Goal: Contribute content: Contribute content

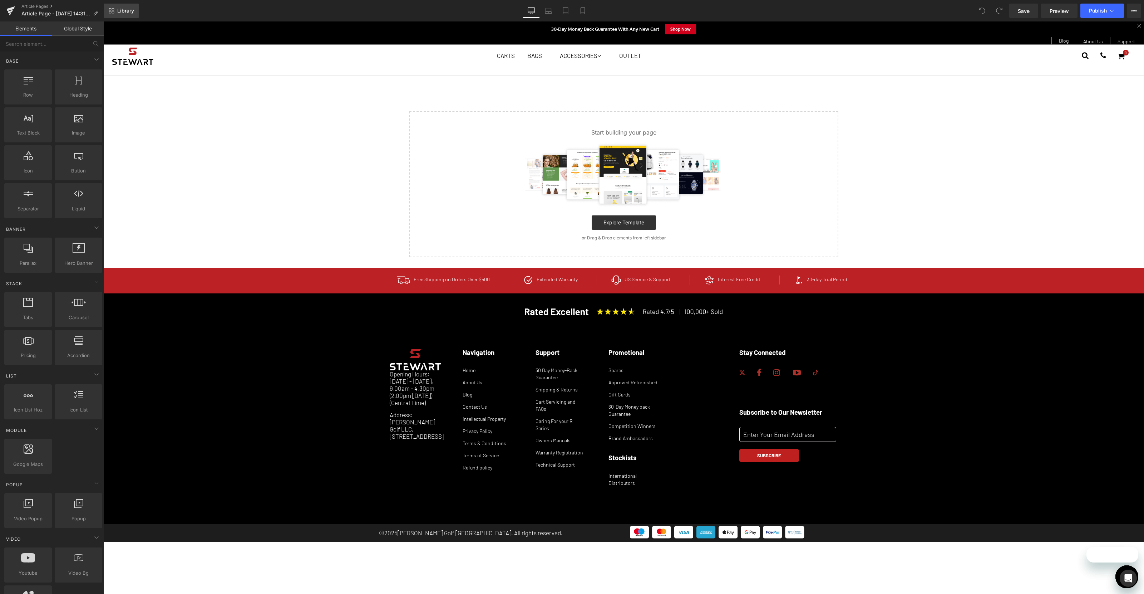
click at [123, 11] on span "Library" at bounding box center [125, 11] width 17 height 6
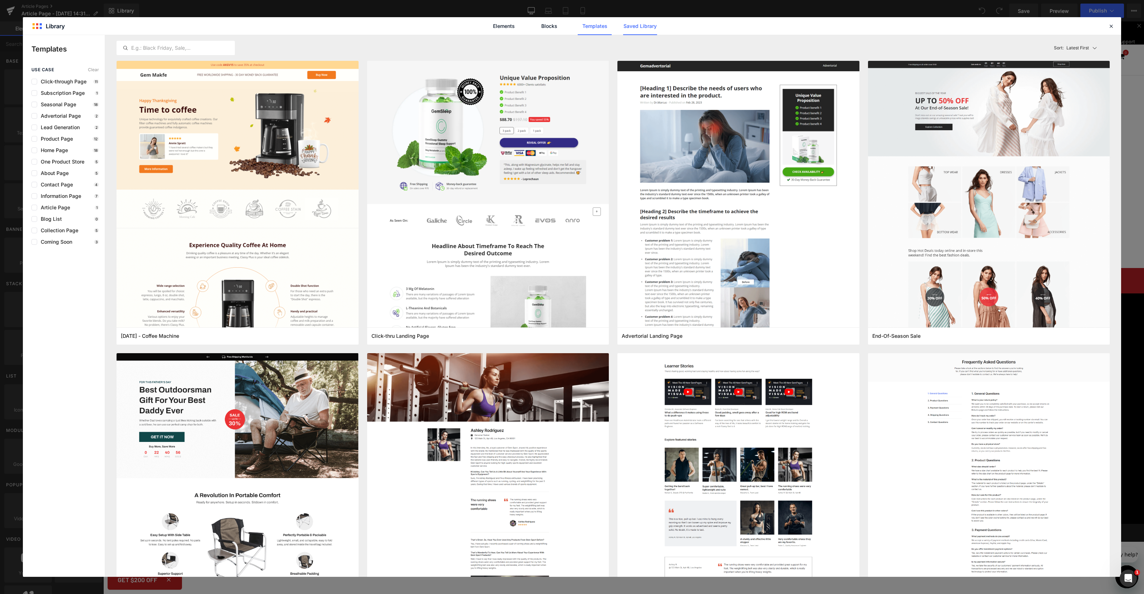
click at [651, 23] on link "Saved Library" at bounding box center [640, 26] width 34 height 18
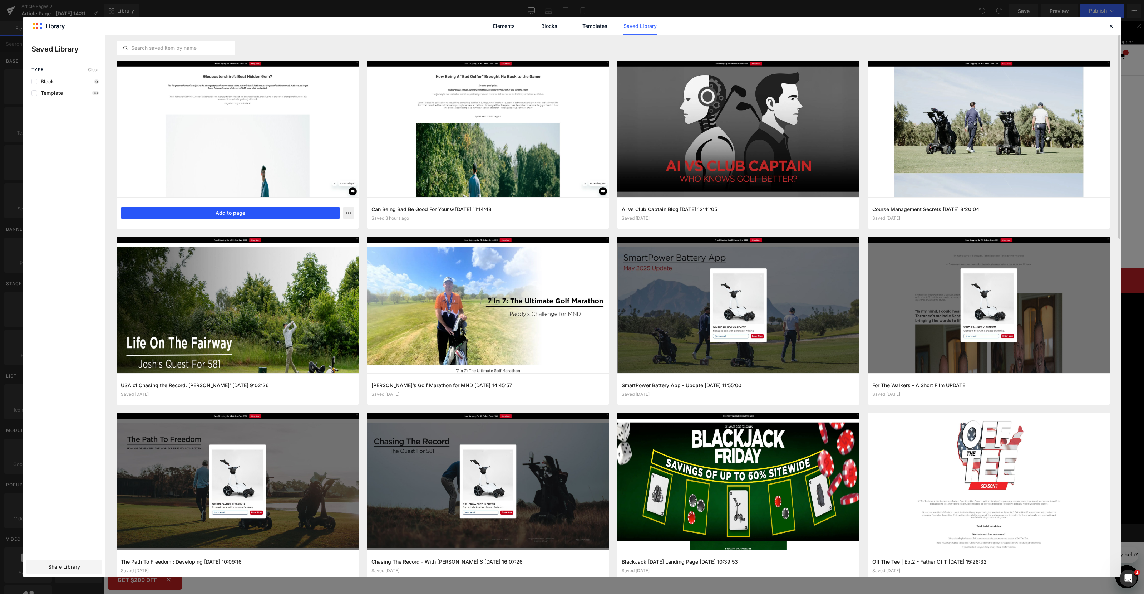
click at [249, 212] on button "Add to page" at bounding box center [230, 212] width 219 height 11
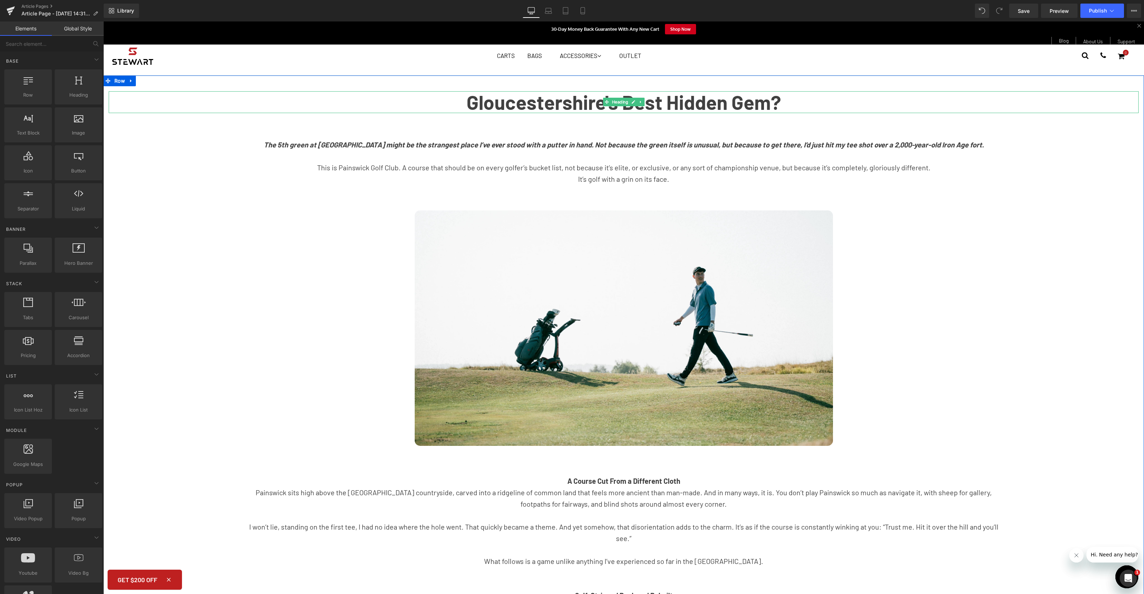
click at [478, 104] on strong "Gloucestershire's Best Hidden Gem?" at bounding box center [624, 102] width 315 height 24
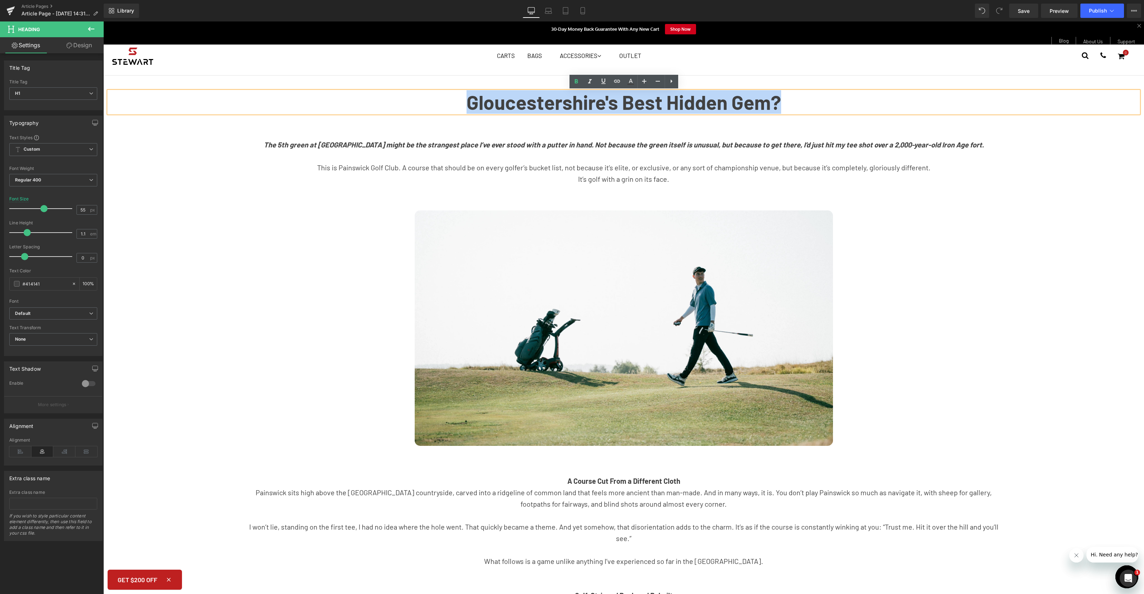
drag, startPoint x: 463, startPoint y: 103, endPoint x: 778, endPoint y: 105, distance: 315.0
click at [779, 105] on h1 "Gloucestershire's Best Hidden Gem?" at bounding box center [624, 102] width 1030 height 22
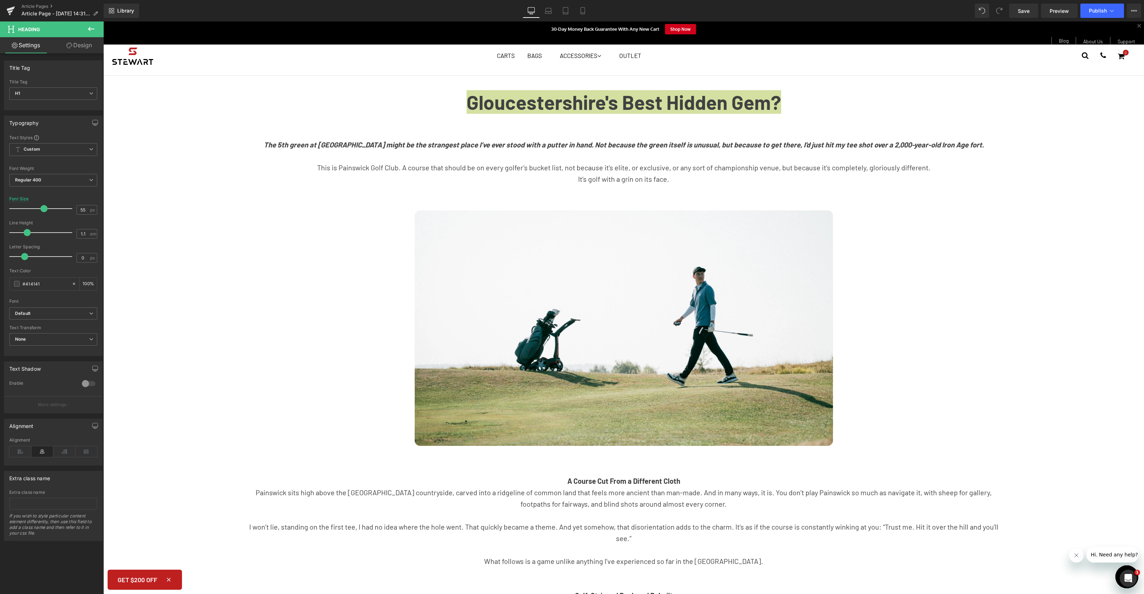
click at [88, 29] on icon at bounding box center [91, 29] width 9 height 9
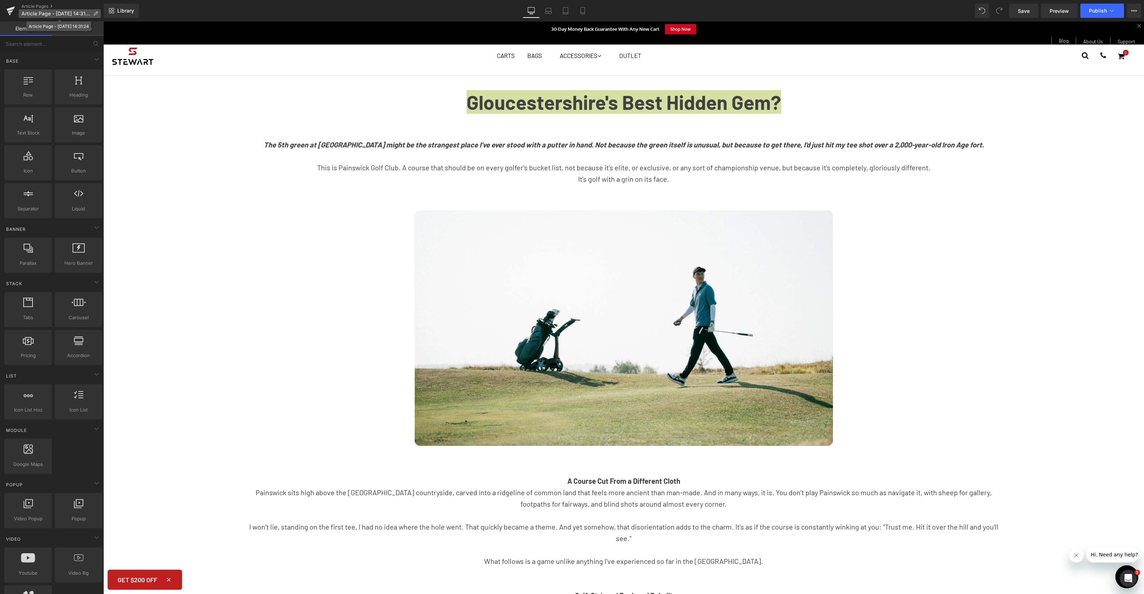
click at [95, 11] on icon at bounding box center [95, 13] width 5 height 5
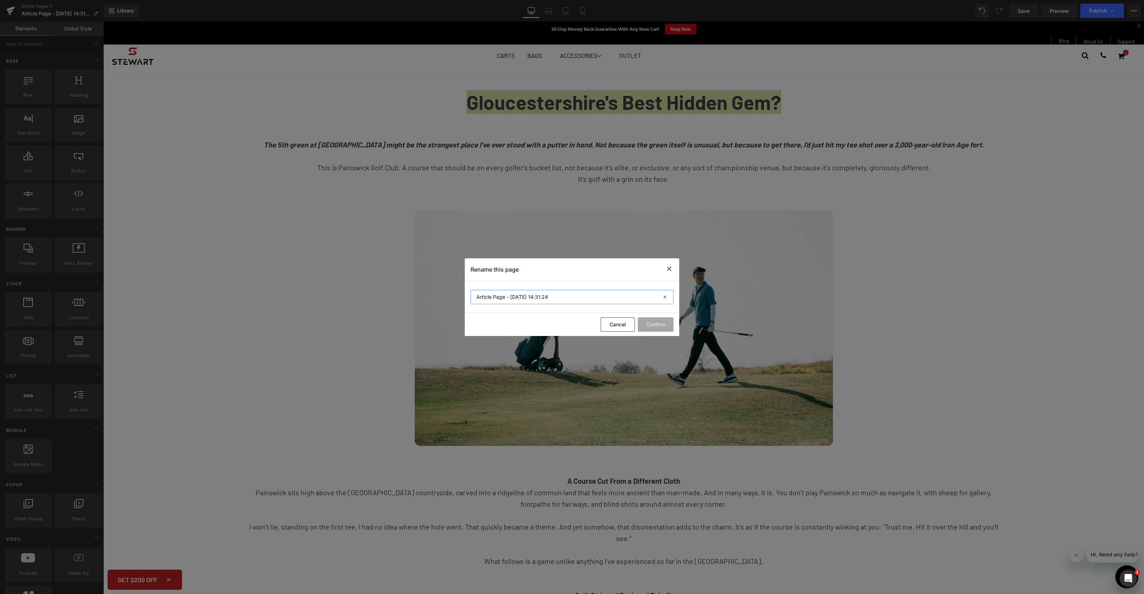
click at [596, 295] on input "Article Page - Aug 13, 14:31:24" at bounding box center [572, 297] width 203 height 14
type input "The UK's Best Hidden Gems - Painswick Golf Club"
click at [655, 326] on button "Confirm" at bounding box center [656, 324] width 36 height 14
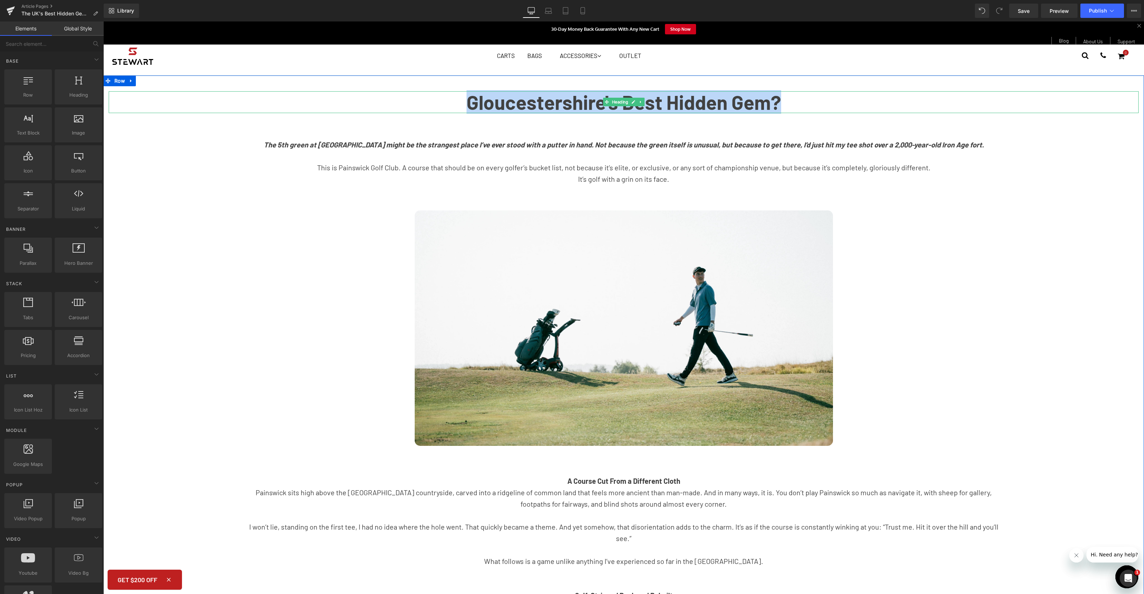
click at [783, 100] on h1 "Gloucestershire's Best Hidden Gem?" at bounding box center [624, 102] width 1030 height 22
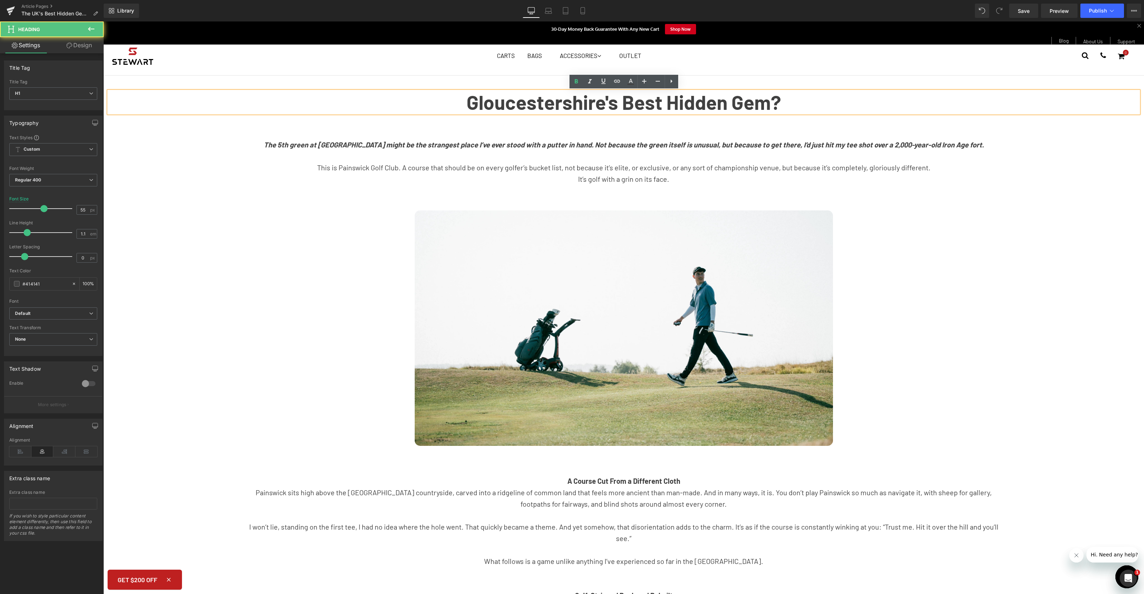
click at [783, 100] on h1 "Gloucestershire's Best Hidden Gem?" at bounding box center [624, 102] width 1030 height 22
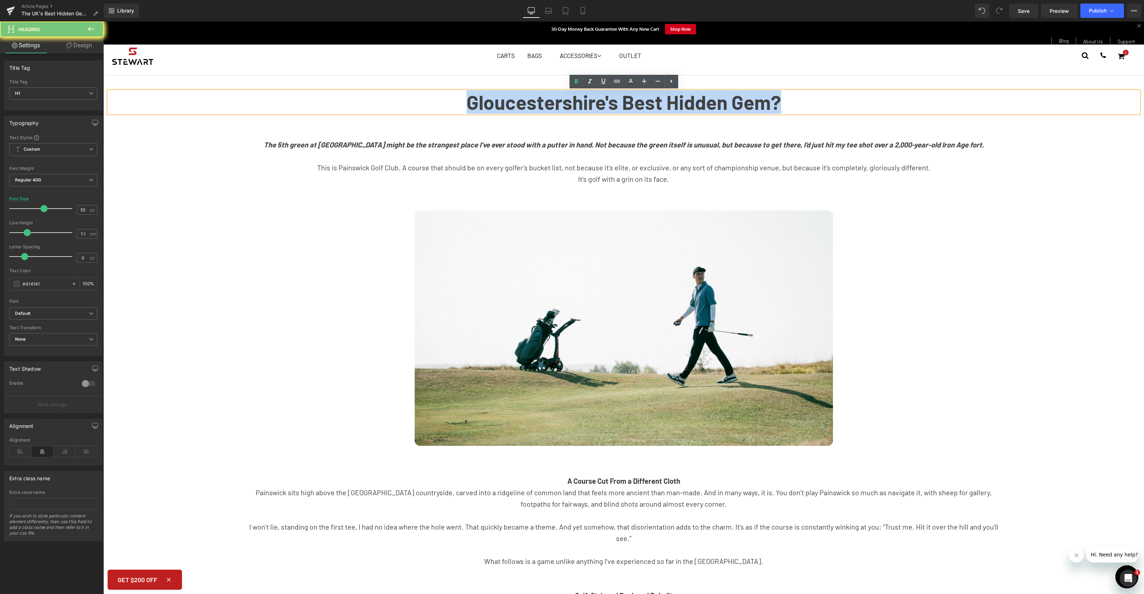
click at [783, 100] on h1 "Gloucestershire's Best Hidden Gem?" at bounding box center [624, 102] width 1030 height 22
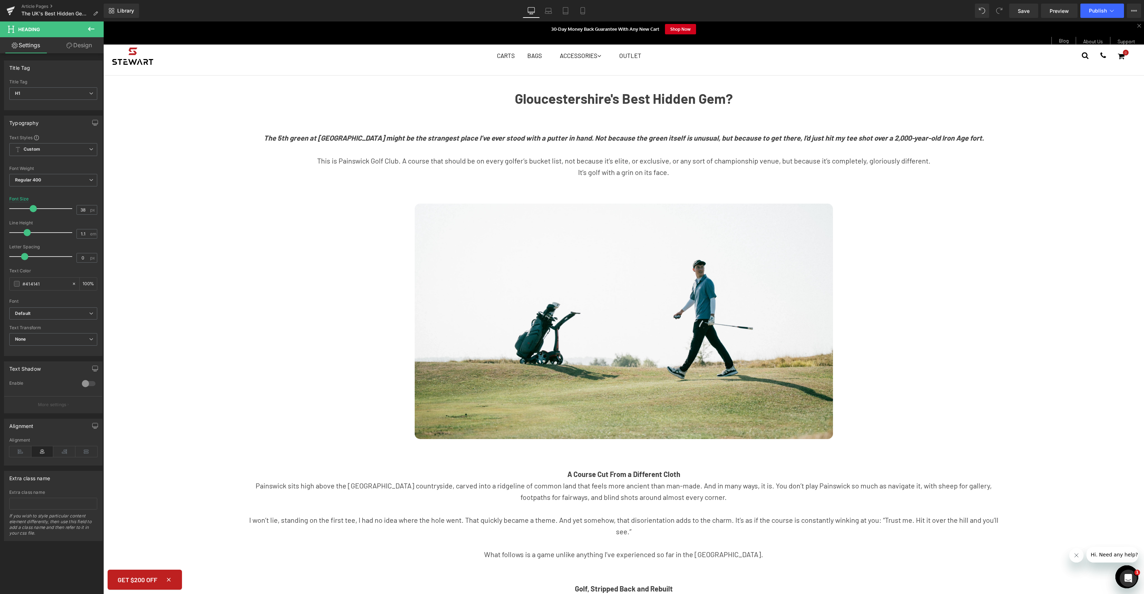
drag, startPoint x: 42, startPoint y: 208, endPoint x: 31, endPoint y: 207, distance: 11.1
click at [31, 207] on span at bounding box center [33, 208] width 7 height 7
type input "37"
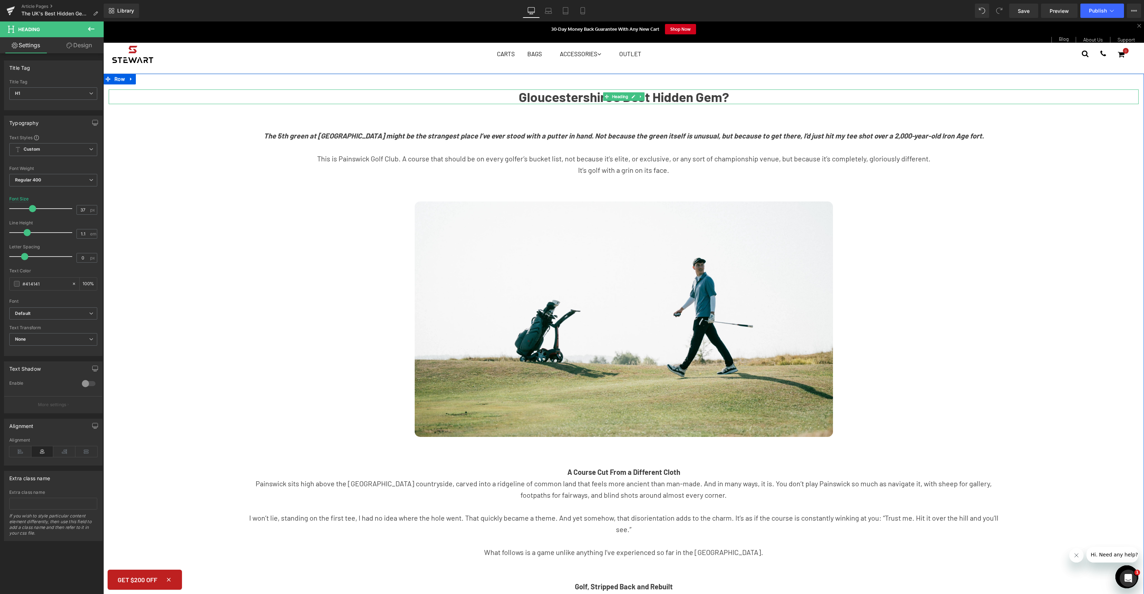
click at [710, 98] on strong "Gloucestershire's Best Hidden Gem?" at bounding box center [624, 97] width 210 height 16
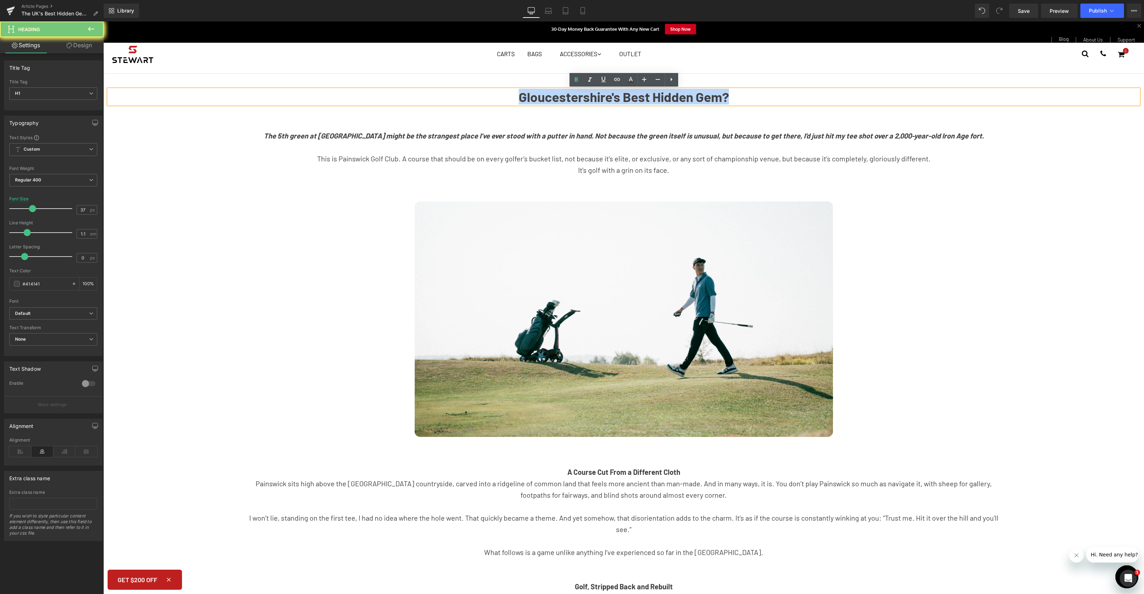
click at [710, 98] on strong "Gloucestershire's Best Hidden Gem?" at bounding box center [624, 97] width 210 height 16
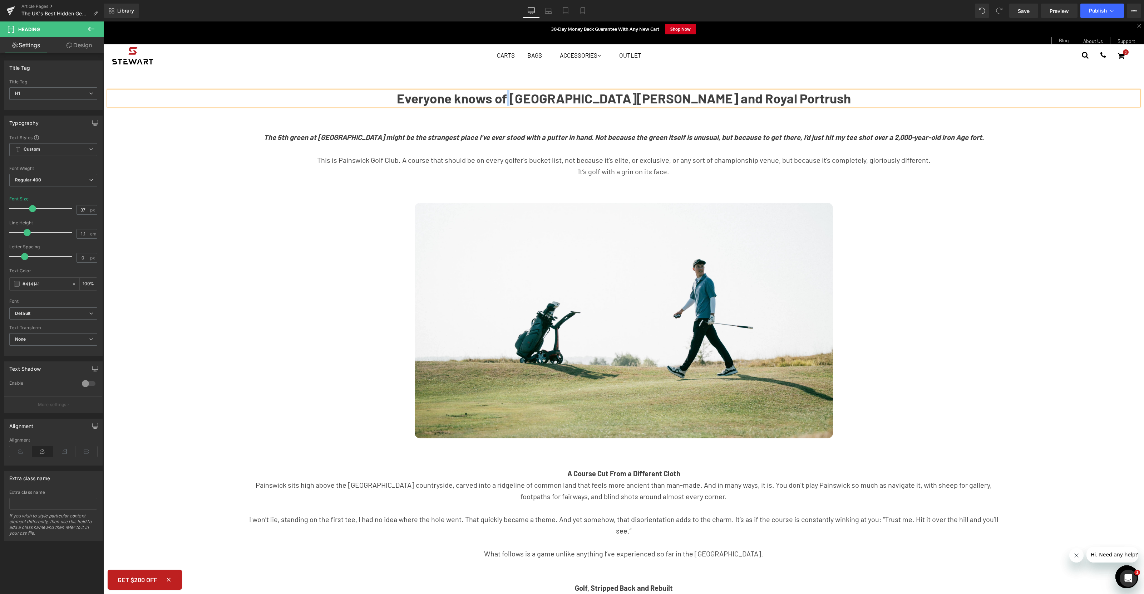
drag, startPoint x: 587, startPoint y: 99, endPoint x: 594, endPoint y: 96, distance: 7.4
click at [594, 96] on strong "Everyone knows of St Andrews and Royal Portrush" at bounding box center [624, 98] width 454 height 16
drag, startPoint x: 776, startPoint y: 101, endPoint x: 786, endPoint y: 106, distance: 10.9
click at [776, 101] on h1 "Everyone knows of St Andrews and Royal Portrush" at bounding box center [624, 98] width 1030 height 15
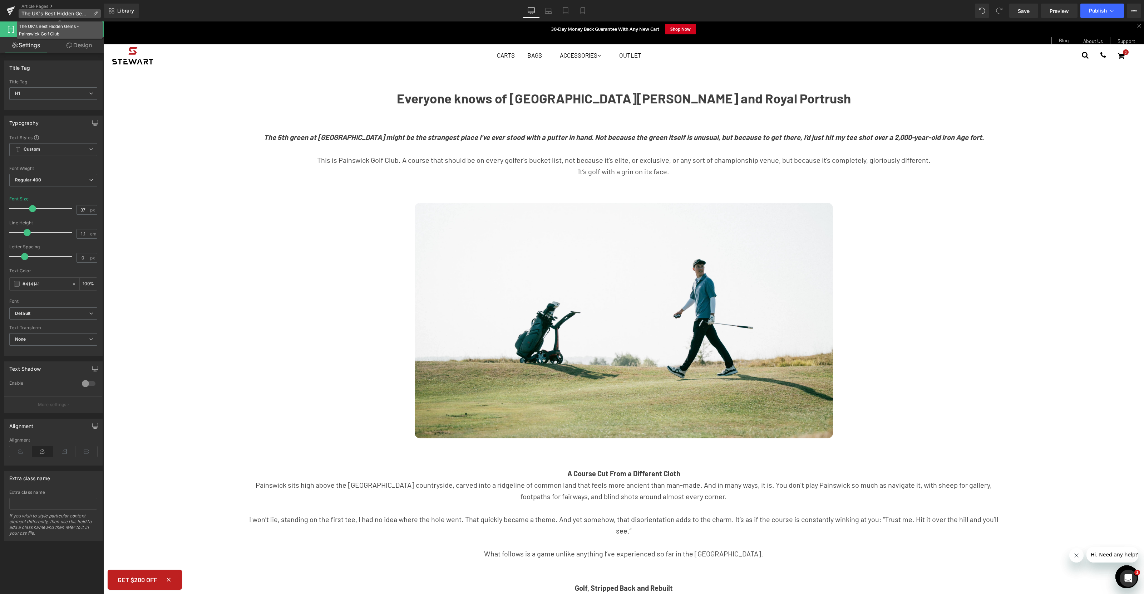
click at [60, 14] on span "The UK's Best Hidden Gems - Painswick Golf Club" at bounding box center [55, 14] width 69 height 6
drag, startPoint x: 951, startPoint y: 294, endPoint x: 848, endPoint y: 272, distance: 105.5
click at [688, 97] on strong "Everyone knows of St Andrews and Royal Portrush" at bounding box center [624, 98] width 454 height 16
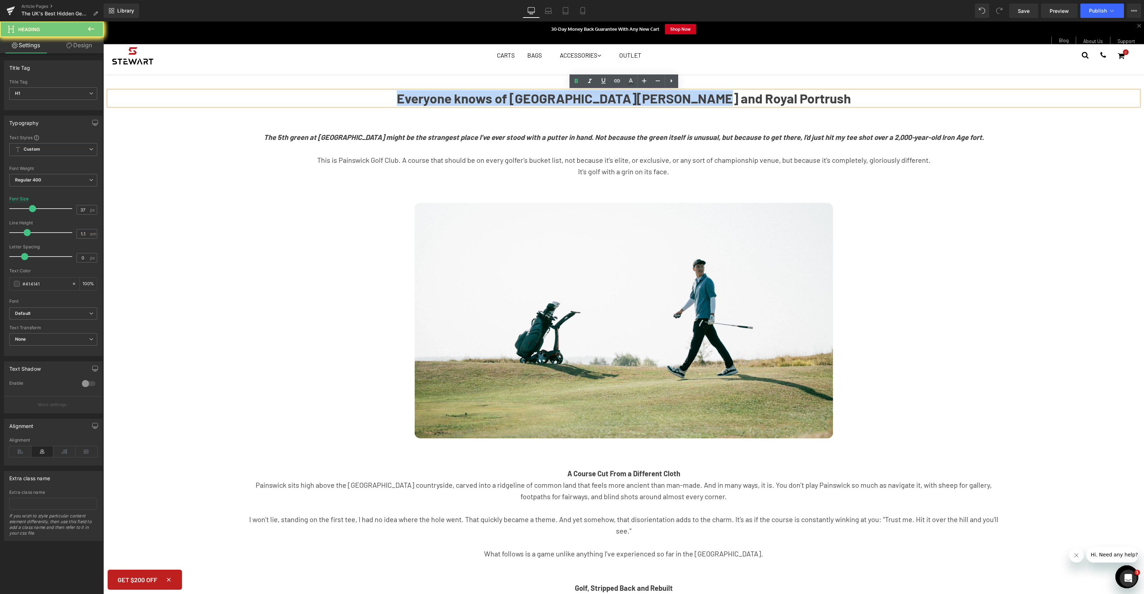
click at [688, 97] on strong "Everyone knows of St Andrews and Royal Portrush" at bounding box center [624, 98] width 454 height 16
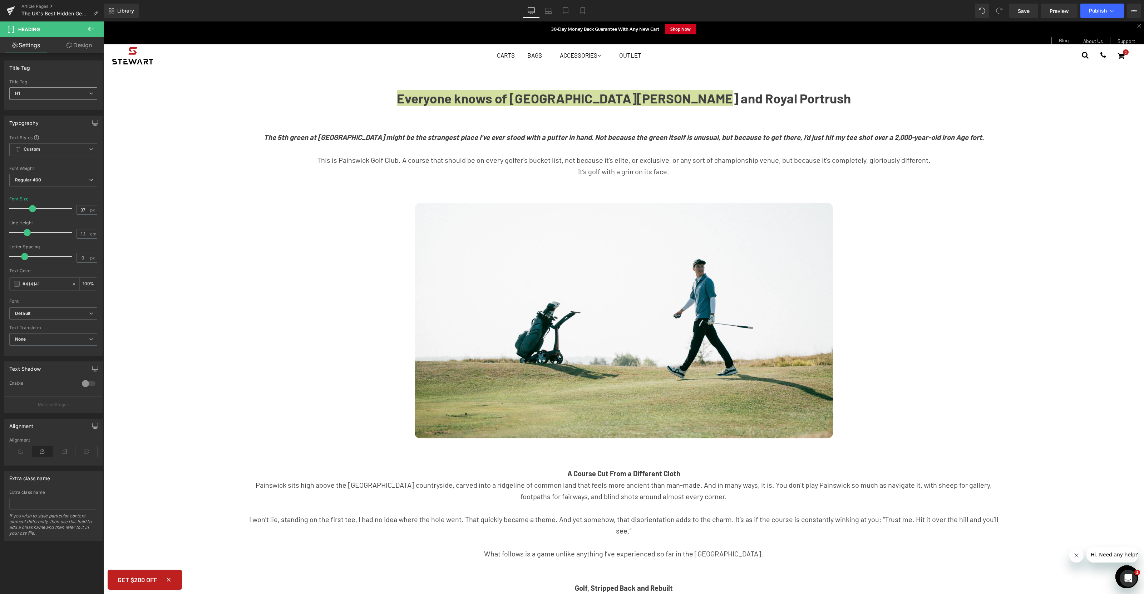
click at [92, 93] on span "H1" at bounding box center [53, 93] width 88 height 13
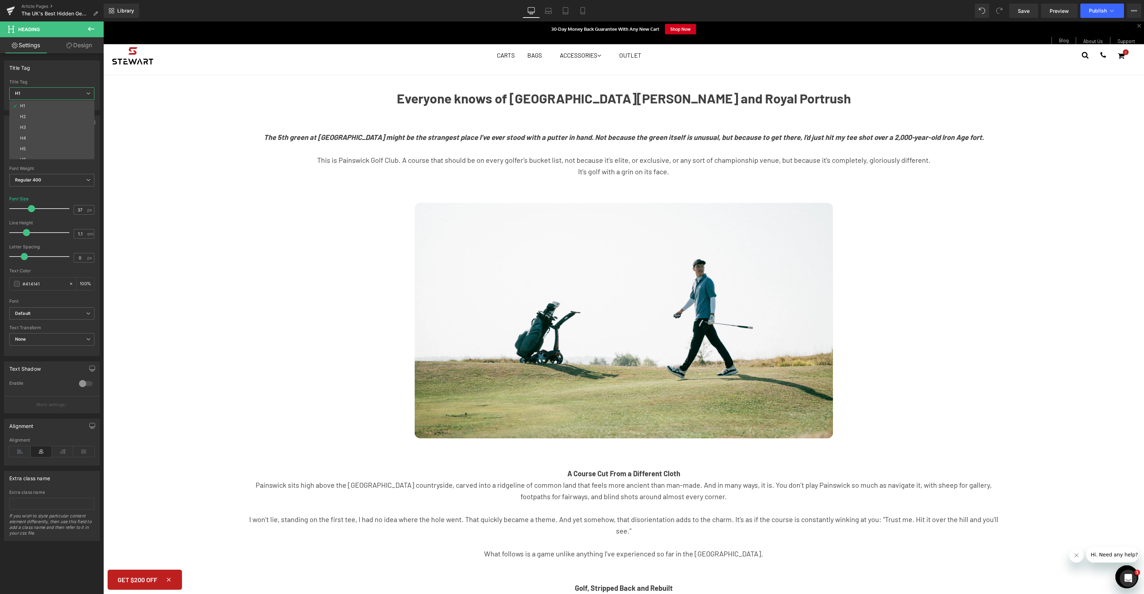
click at [565, 97] on strong "Everyone knows of St Andrews and Royal Portrush" at bounding box center [624, 98] width 454 height 16
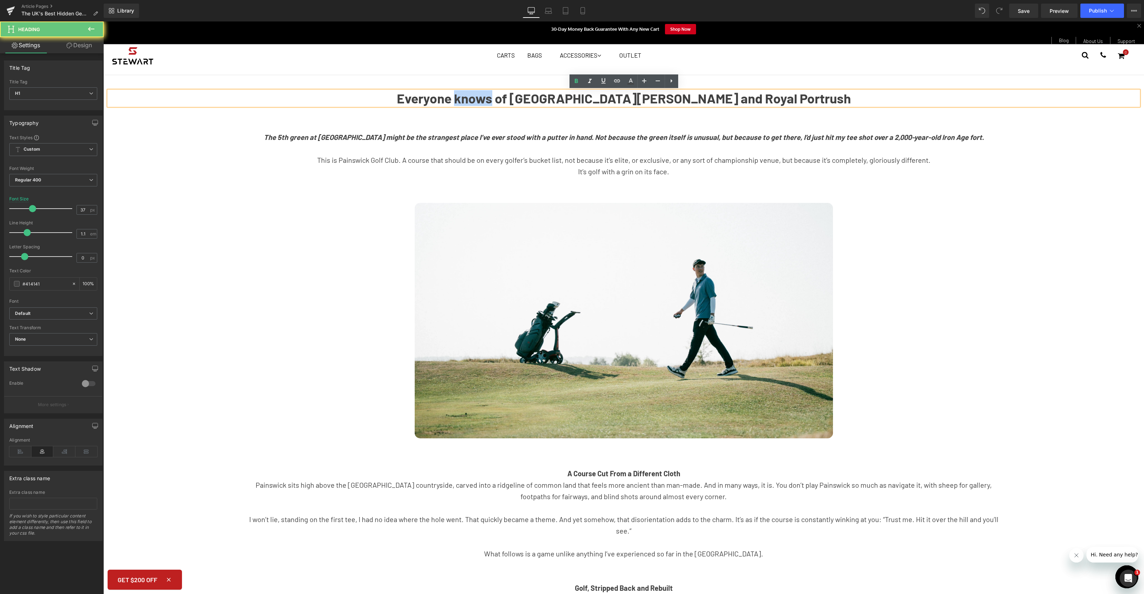
click at [565, 97] on strong "Everyone knows of St Andrews and Royal Portrush" at bounding box center [624, 98] width 454 height 16
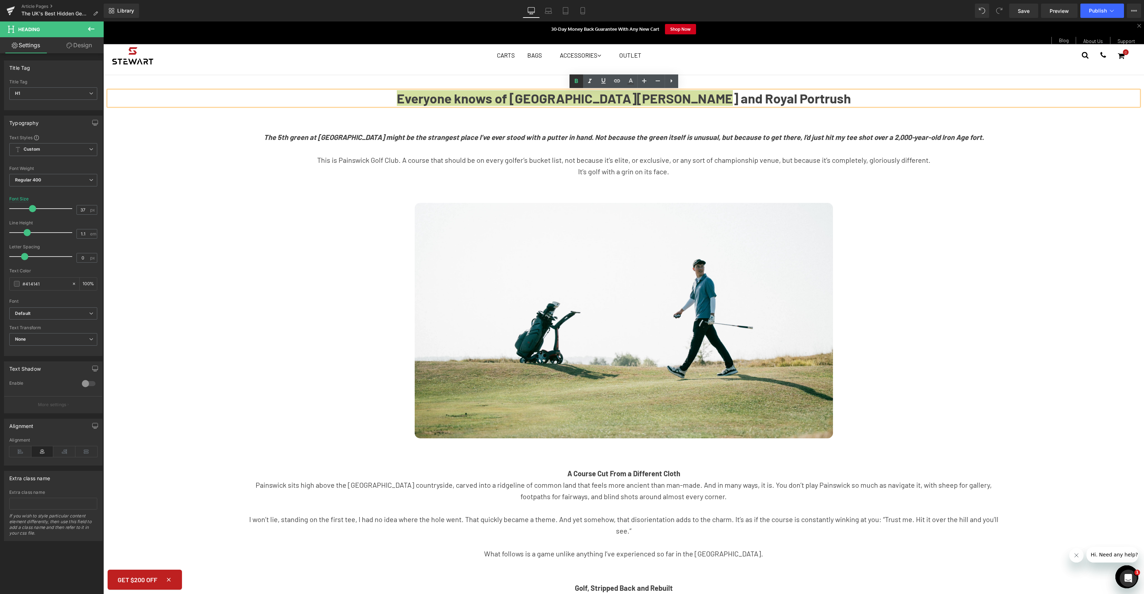
click at [576, 84] on icon at bounding box center [576, 81] width 9 height 9
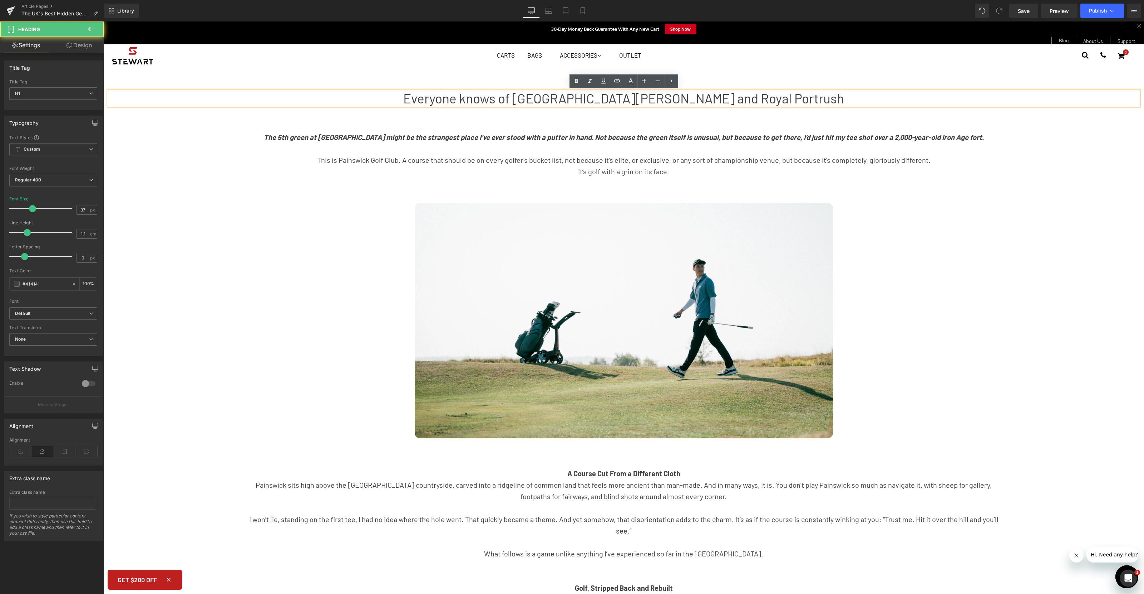
click at [556, 100] on h1 "Everyone knows of St Andrews and Royal Portrush" at bounding box center [624, 98] width 1030 height 15
click at [766, 98] on h1 "Everyone knows of St Andrews and Royal Portrush" at bounding box center [624, 98] width 1030 height 15
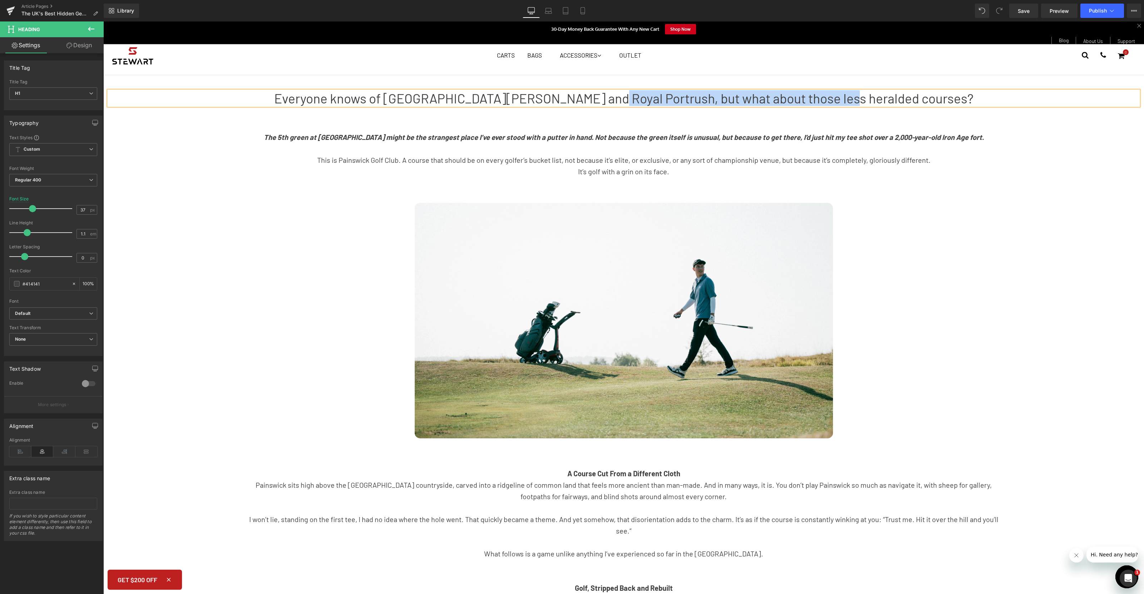
drag, startPoint x: 912, startPoint y: 97, endPoint x: 661, endPoint y: 97, distance: 251.0
click at [661, 97] on h1 "Everyone knows of St Andrews and Royal Portrush, but what about those less hera…" at bounding box center [624, 98] width 1030 height 15
drag, startPoint x: 588, startPoint y: 98, endPoint x: 601, endPoint y: 108, distance: 15.9
click at [588, 98] on h1 "Everyone knows of St Andrews and Royal Portrush, but where should you be headin…" at bounding box center [624, 98] width 1030 height 15
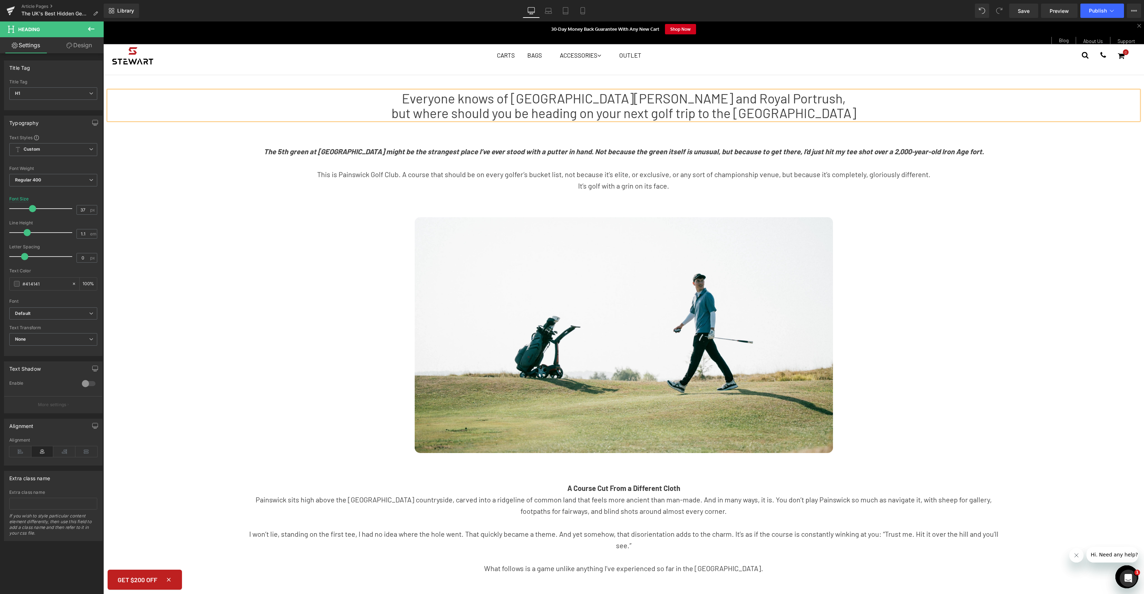
click at [822, 112] on h1 "but where should you be heading on your next golf trip to the UK" at bounding box center [624, 112] width 1030 height 15
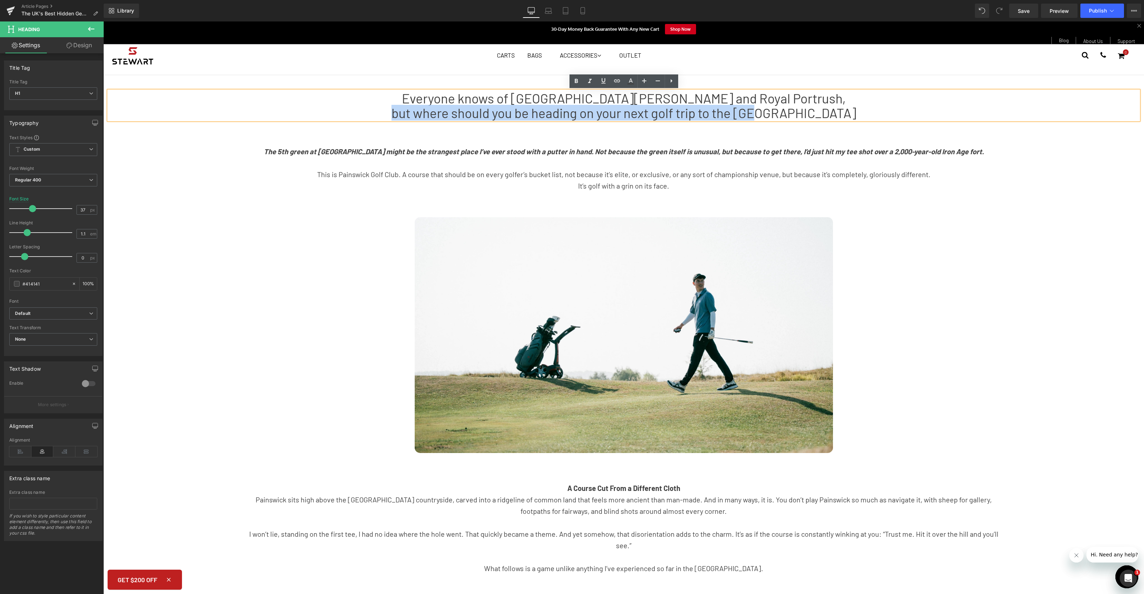
drag, startPoint x: 807, startPoint y: 113, endPoint x: 444, endPoint y: 115, distance: 362.6
click at [444, 115] on h1 "but where should you be heading on your next golf trip to the UK" at bounding box center [624, 112] width 1030 height 15
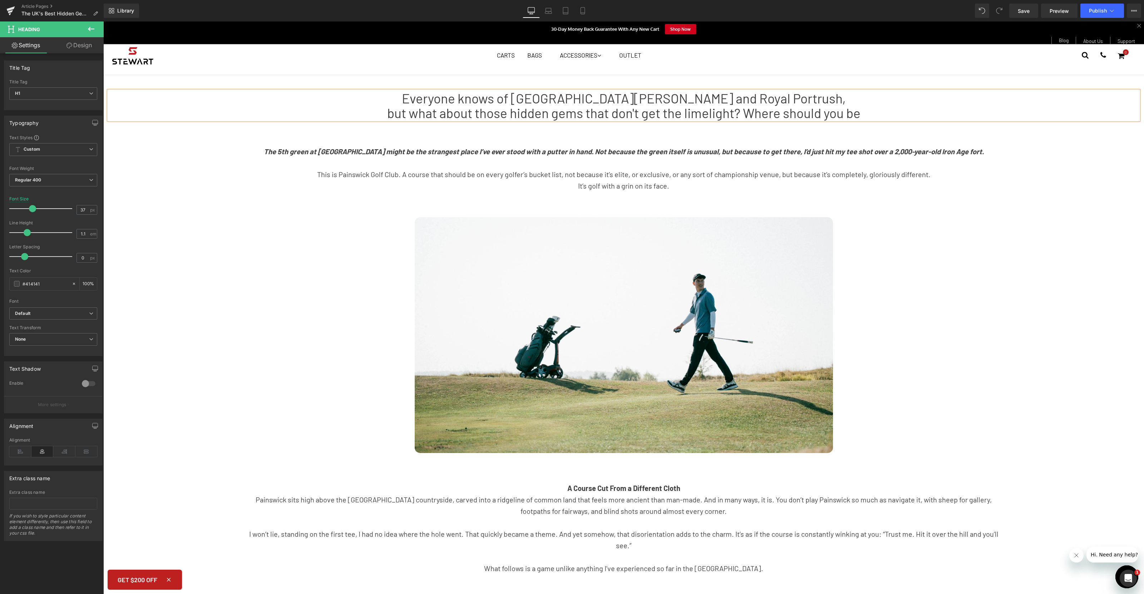
click at [747, 112] on h1 "but what about those hidden gems that don't get the limelight? Where should you…" at bounding box center [624, 112] width 1030 height 15
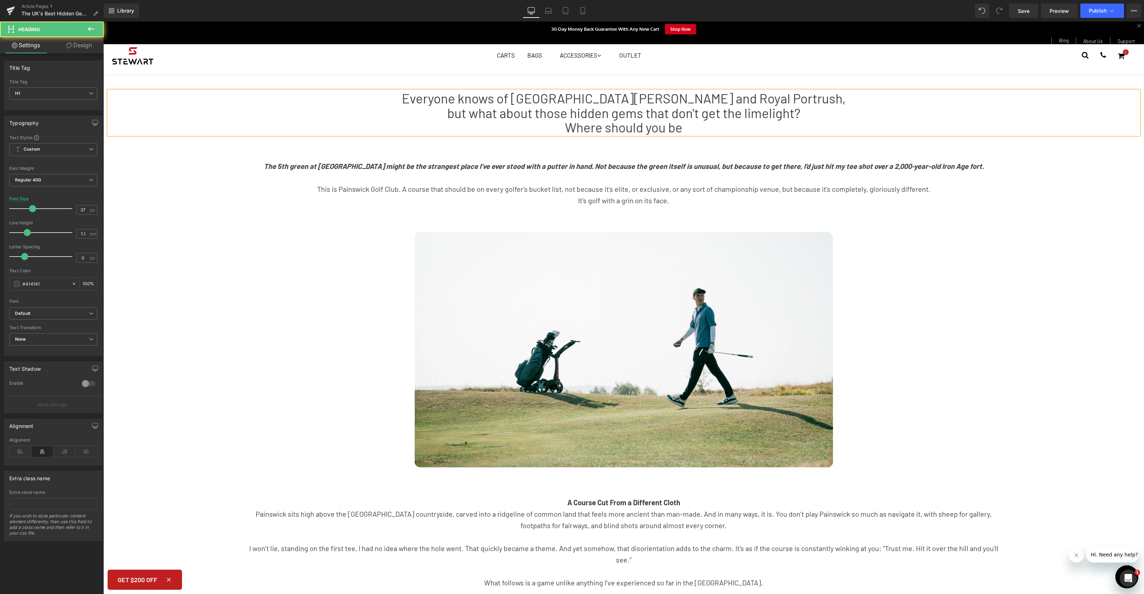
drag, startPoint x: 688, startPoint y: 127, endPoint x: 757, endPoint y: 132, distance: 69.2
click at [688, 127] on h1 "Where should you be" at bounding box center [624, 127] width 1030 height 15
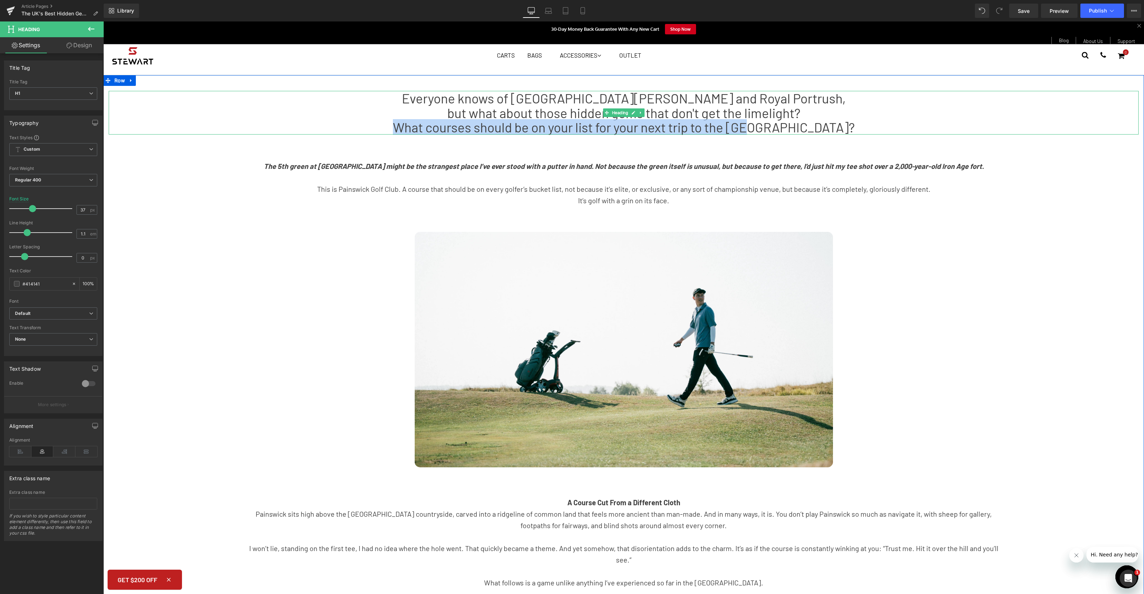
drag, startPoint x: 527, startPoint y: 124, endPoint x: 837, endPoint y: 129, distance: 310.0
click at [837, 129] on h1 "What courses should be on your list for your next trip to the UK?" at bounding box center [624, 127] width 1030 height 15
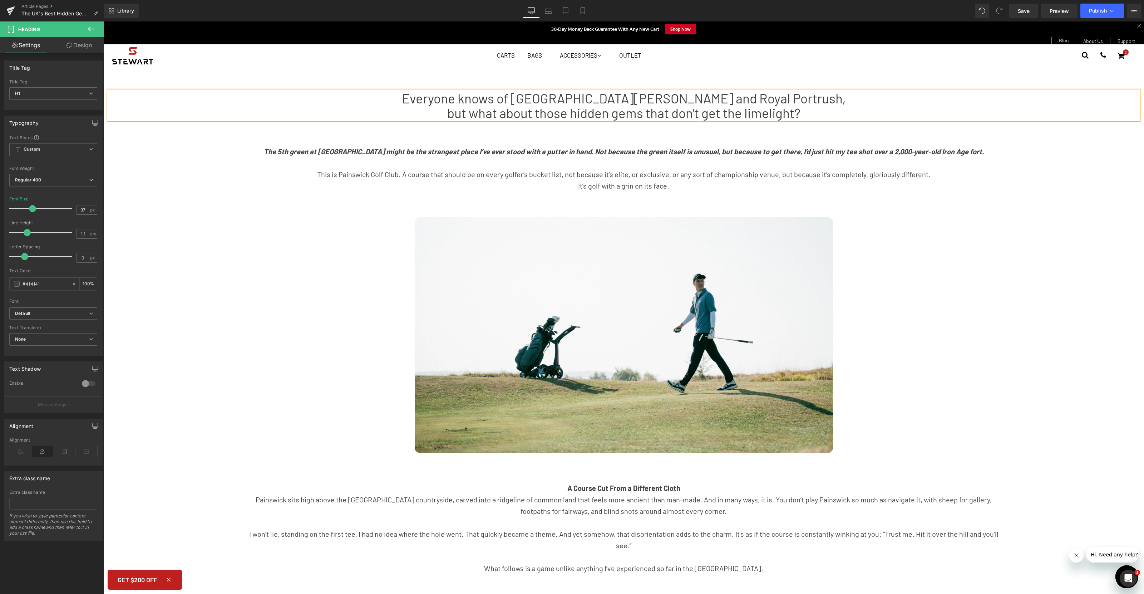
drag, startPoint x: 577, startPoint y: 98, endPoint x: 583, endPoint y: 107, distance: 10.8
click at [585, 97] on h1 "Everyone knows of St Andrews and Royal Portrush," at bounding box center [624, 98] width 1030 height 15
click at [647, 112] on h1 "but what about those hidden gems that don't get the limelight?" at bounding box center [624, 112] width 1030 height 15
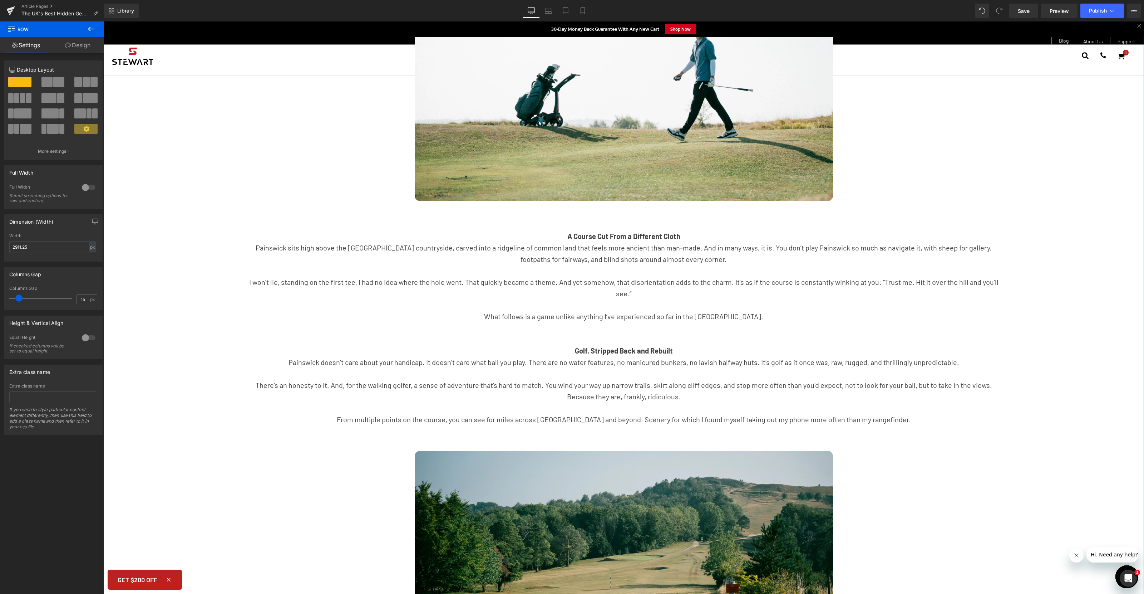
scroll to position [215, 0]
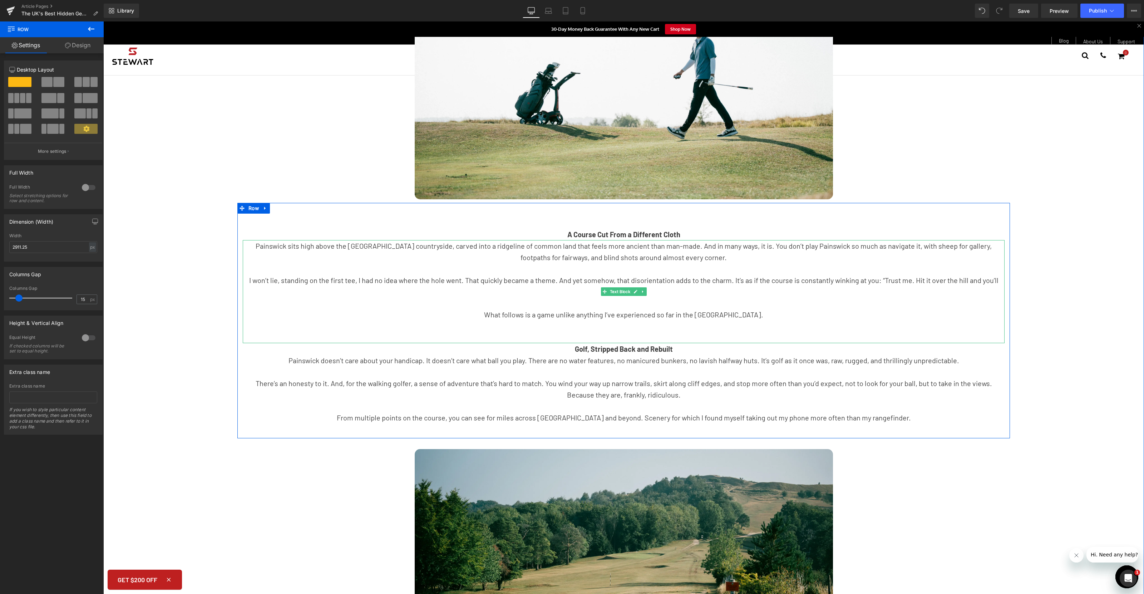
click at [428, 246] on p "Painswick sits high above the [GEOGRAPHIC_DATA] countryside, carved into a ridg…" at bounding box center [624, 251] width 762 height 23
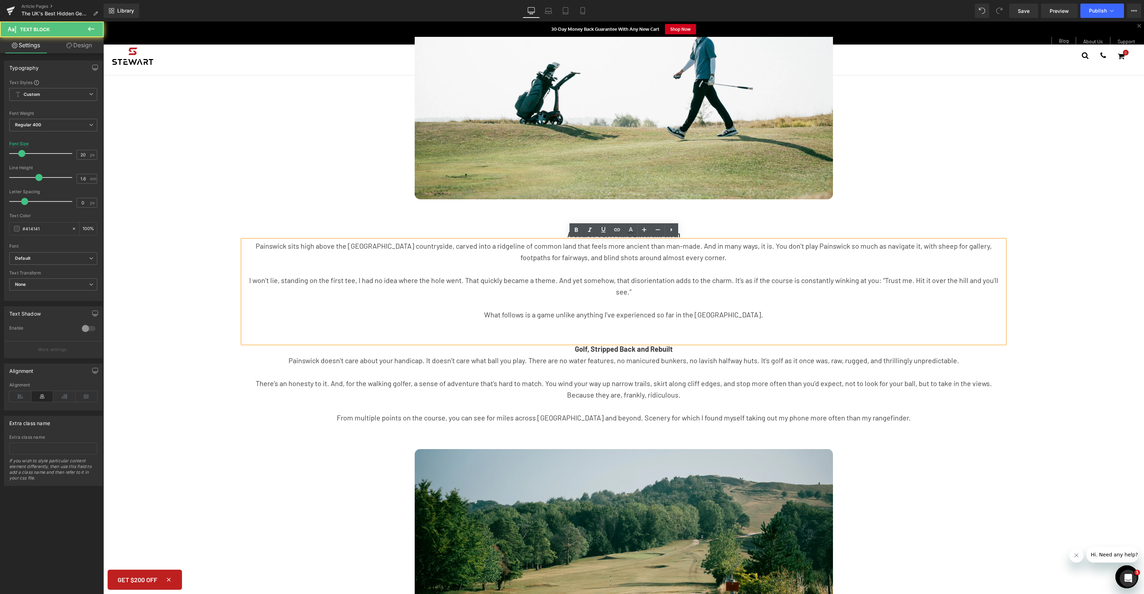
click at [430, 247] on p "Painswick sits high above the [GEOGRAPHIC_DATA] countryside, carved into a ridg…" at bounding box center [624, 251] width 762 height 23
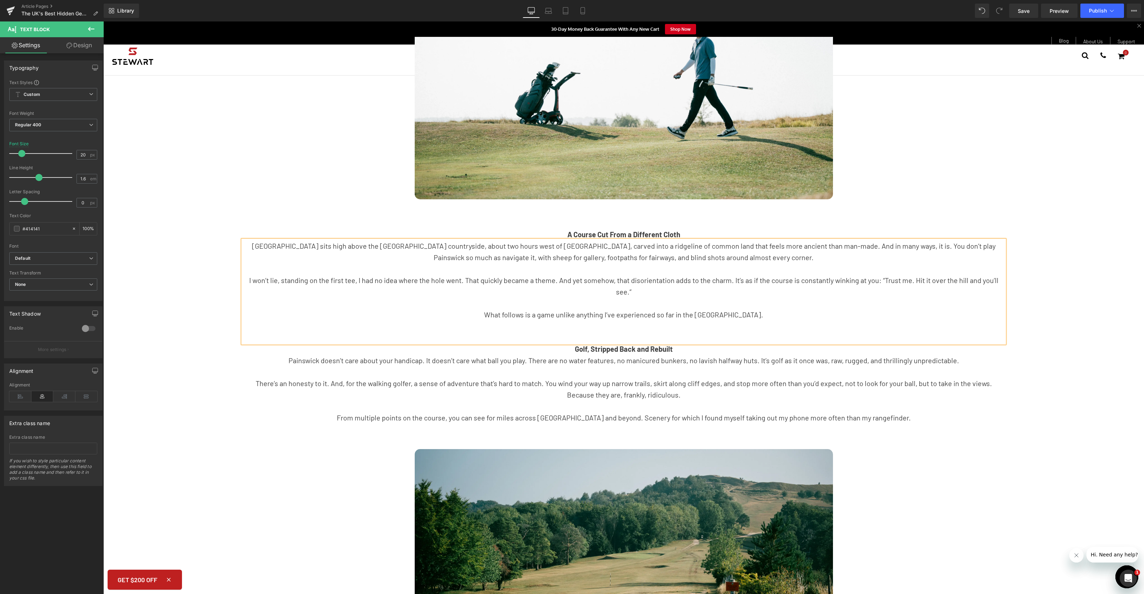
click at [179, 427] on div "Everyone knows of St Andrews and Royal Portrush, but what about those hidden ge…" at bounding box center [623, 574] width 1041 height 1474
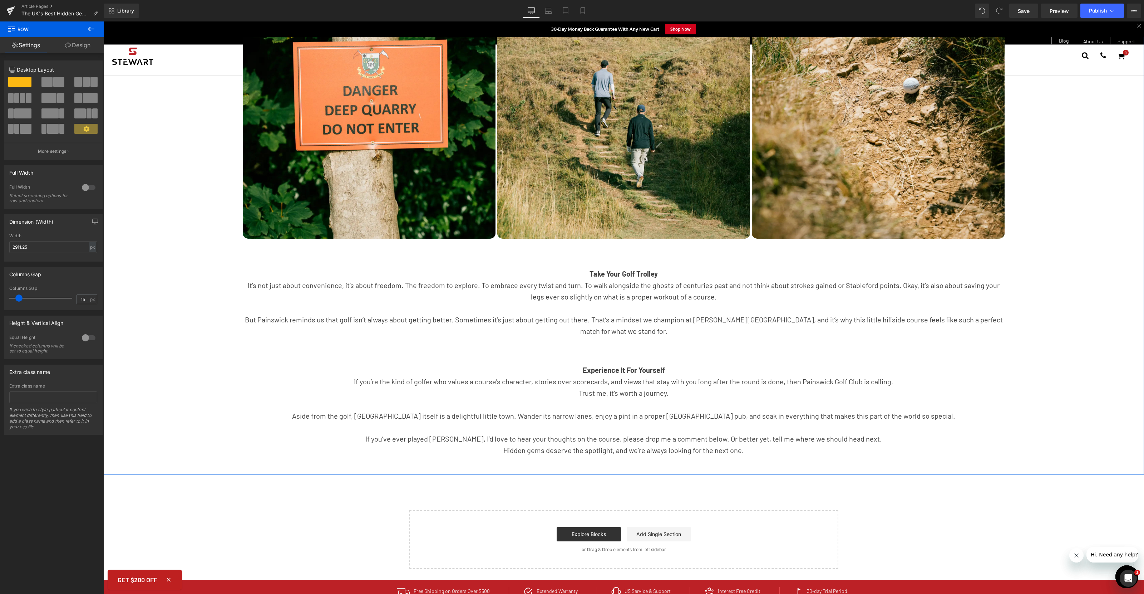
scroll to position [1058, 0]
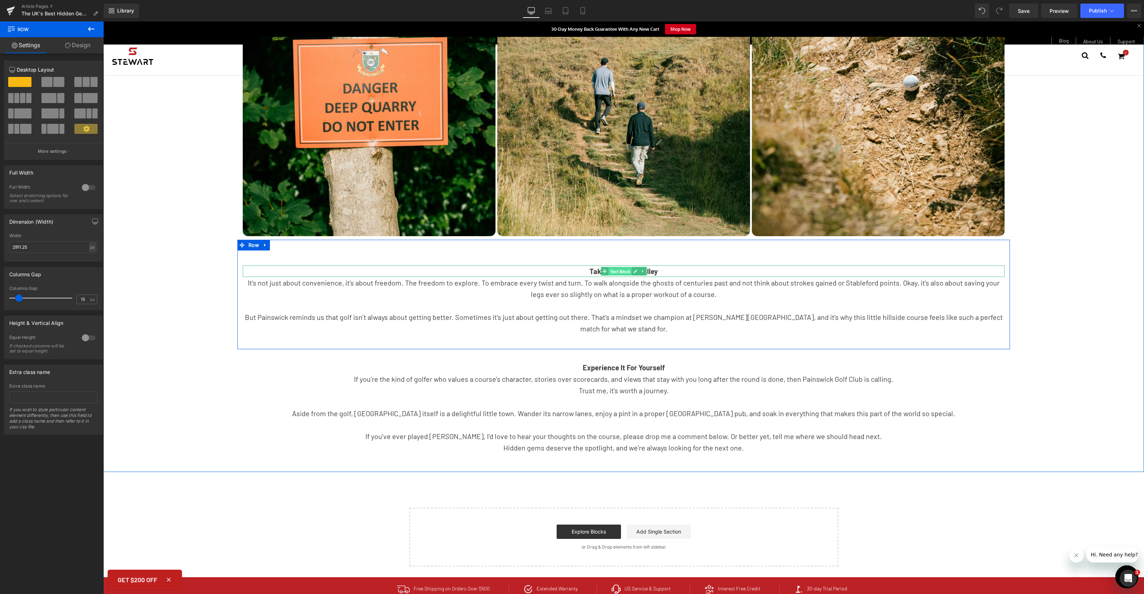
click at [625, 267] on span "Text Block" at bounding box center [620, 271] width 24 height 9
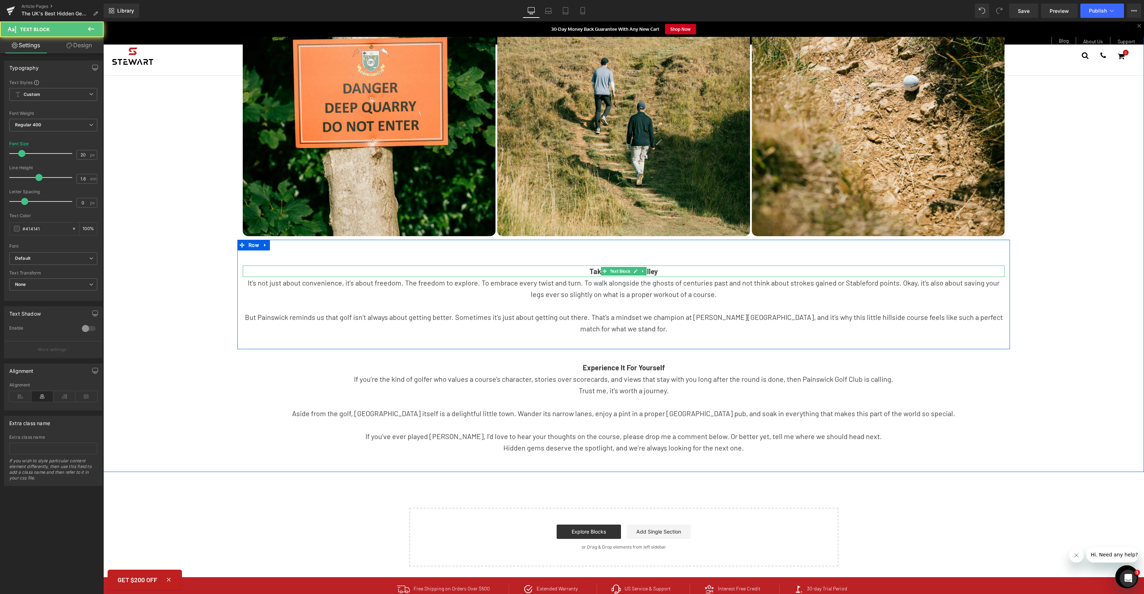
click at [696, 265] on p "Take Your Golf Trolley" at bounding box center [624, 270] width 762 height 11
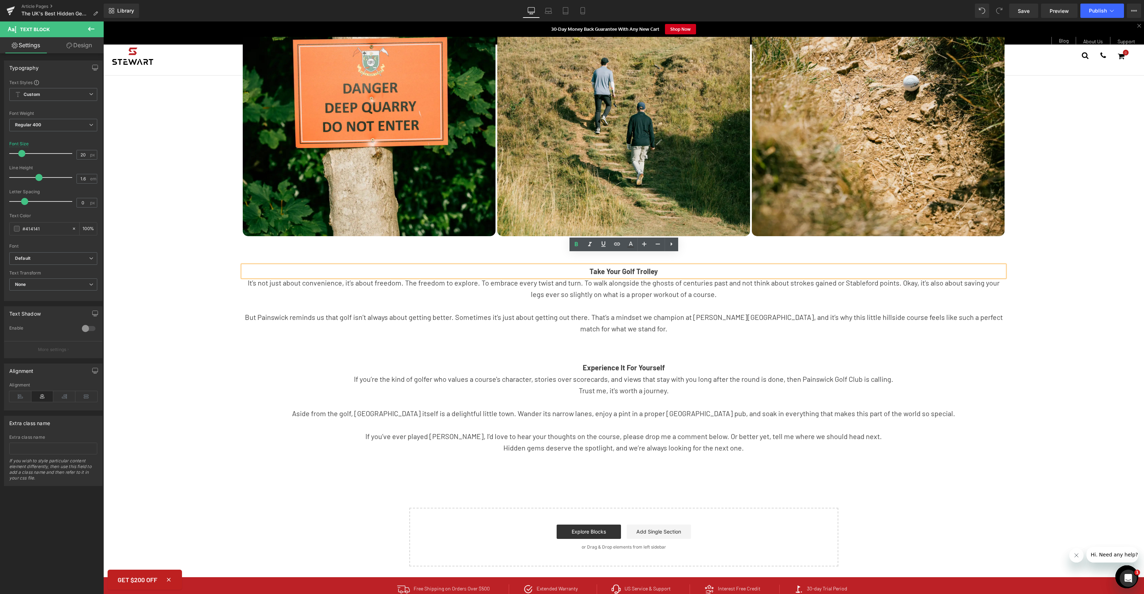
drag, startPoint x: 623, startPoint y: 259, endPoint x: 630, endPoint y: 263, distance: 8.0
click at [623, 267] on b "Take Your Golf Trolley" at bounding box center [624, 271] width 68 height 9
drag, startPoint x: 671, startPoint y: 260, endPoint x: 651, endPoint y: 260, distance: 20.0
click at [652, 265] on p "Take Your Electric Golf Trolley" at bounding box center [624, 270] width 762 height 11
drag, startPoint x: 578, startPoint y: 259, endPoint x: 614, endPoint y: 259, distance: 36.5
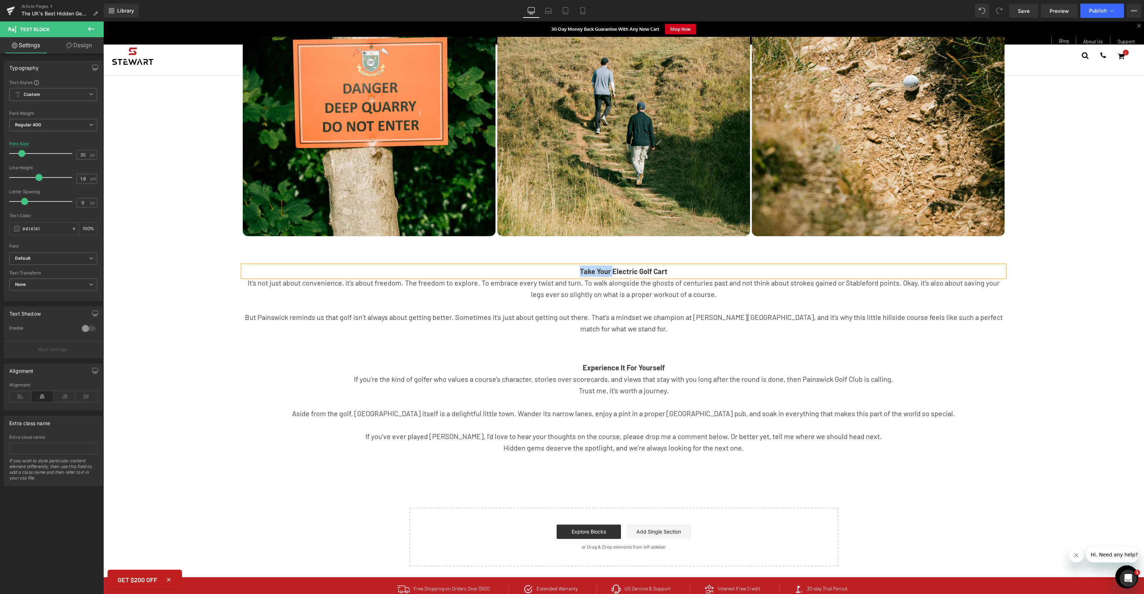
click at [614, 265] on p "Take Your Electric Golf Cart" at bounding box center [624, 270] width 762 height 11
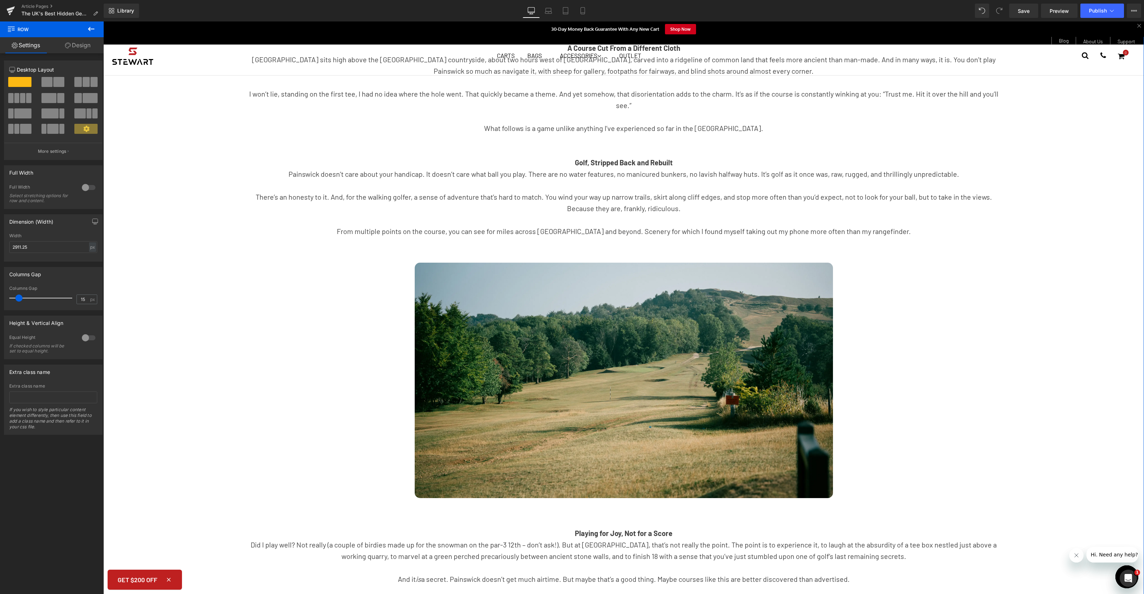
scroll to position [0, 0]
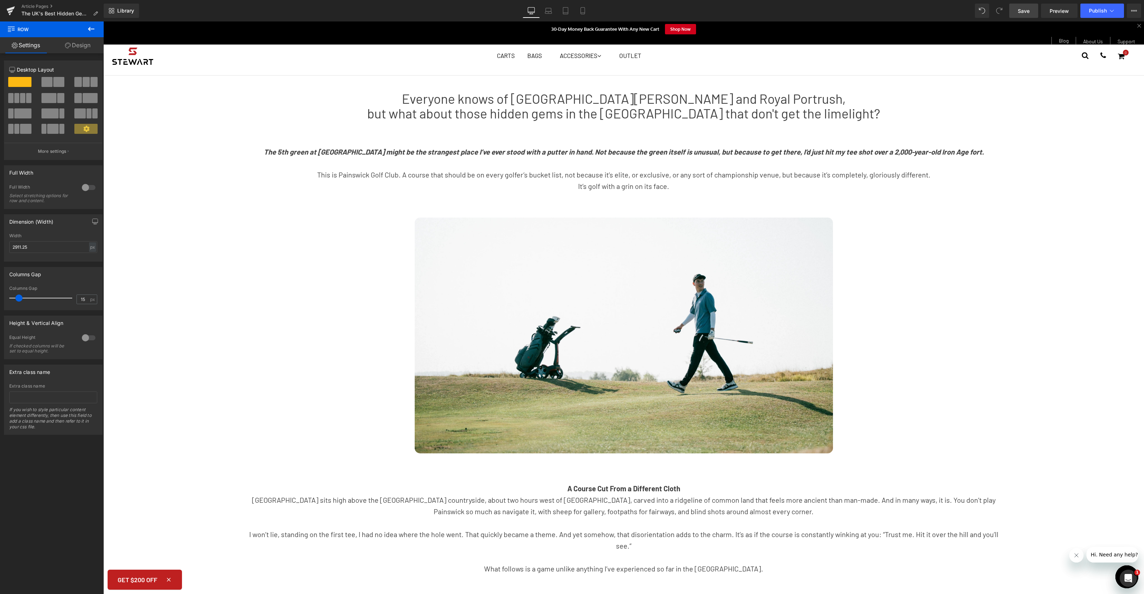
click at [1023, 12] on span "Save" at bounding box center [1024, 11] width 12 height 8
click at [1096, 13] on span "Publish" at bounding box center [1098, 11] width 18 height 6
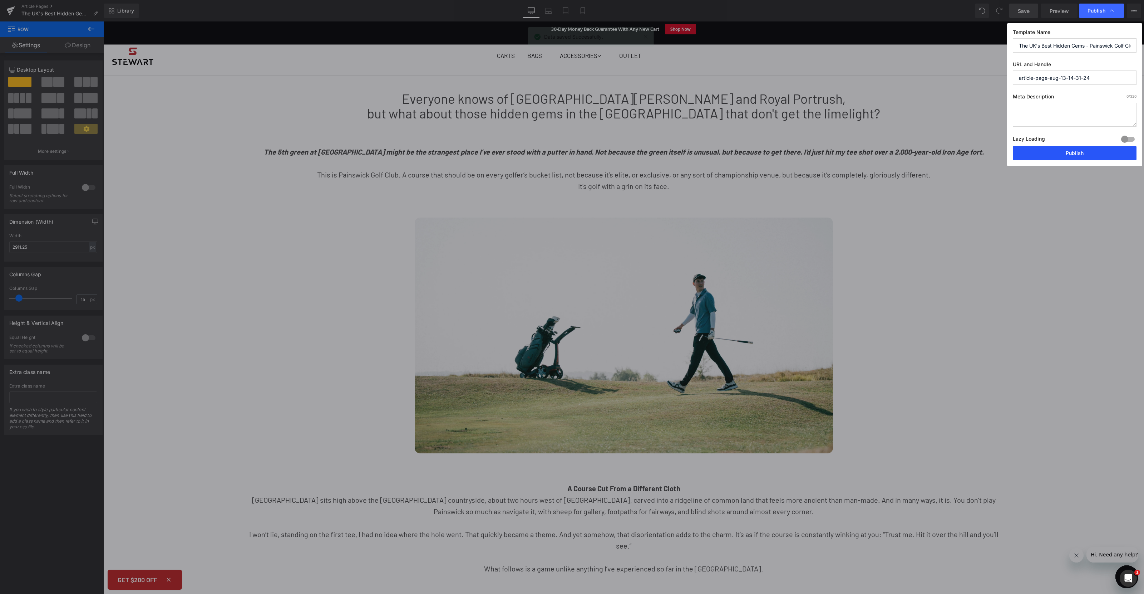
click at [1070, 159] on button "Publish" at bounding box center [1075, 153] width 124 height 14
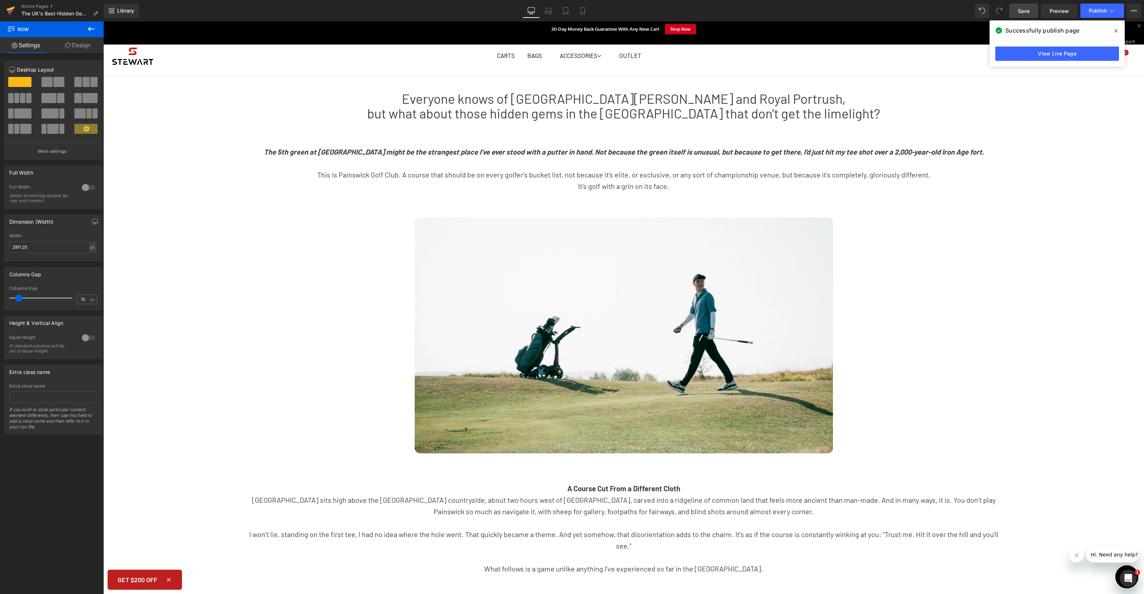
click at [7, 13] on icon at bounding box center [10, 11] width 9 height 18
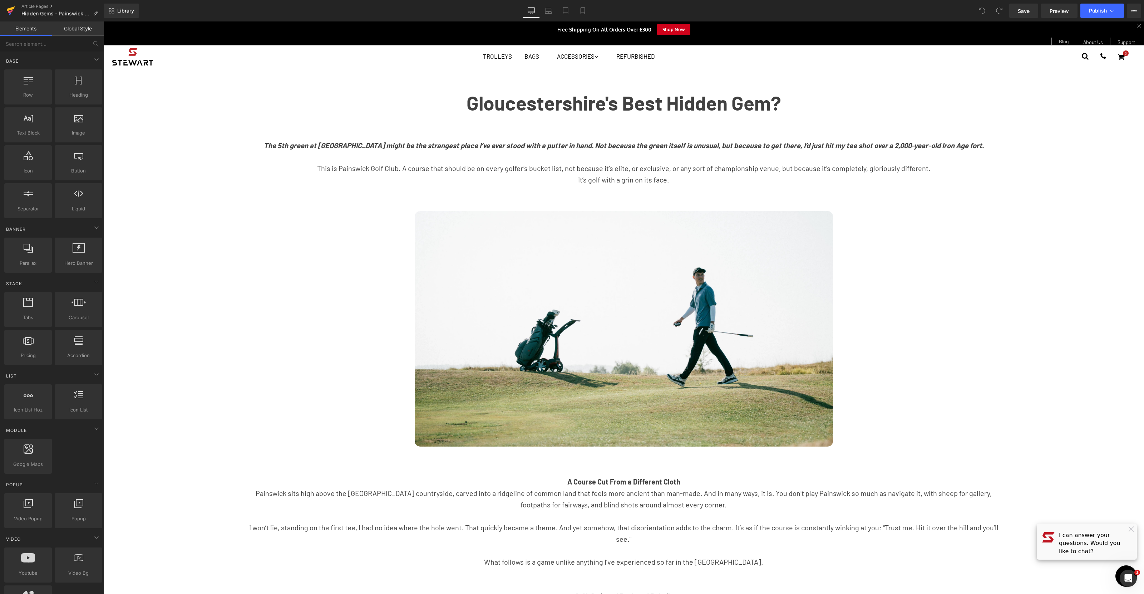
click at [10, 9] on icon at bounding box center [11, 8] width 8 height 5
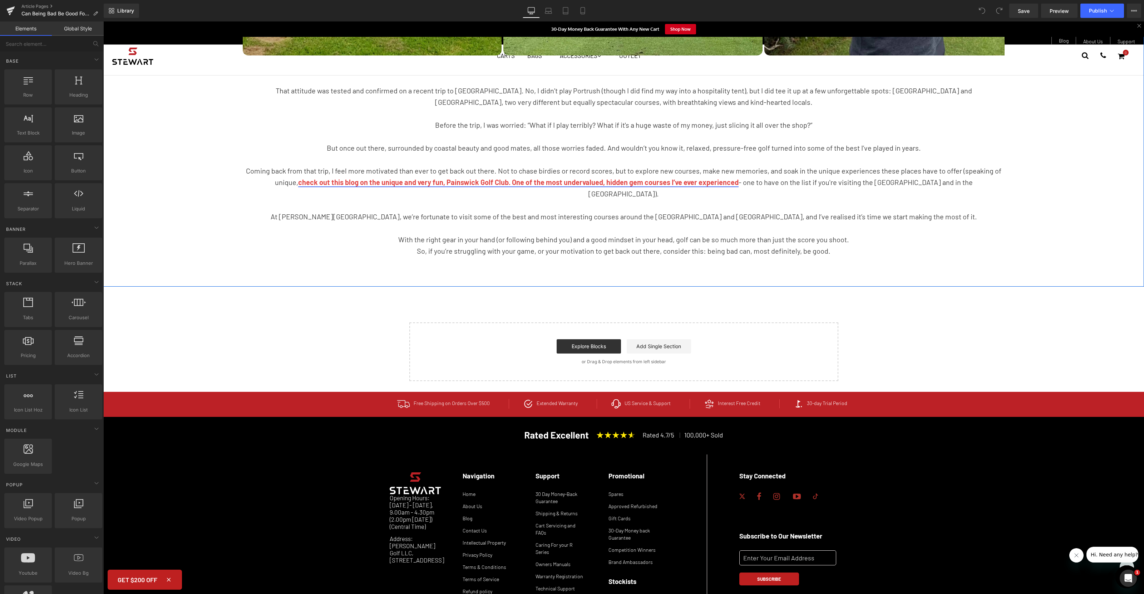
scroll to position [1359, 0]
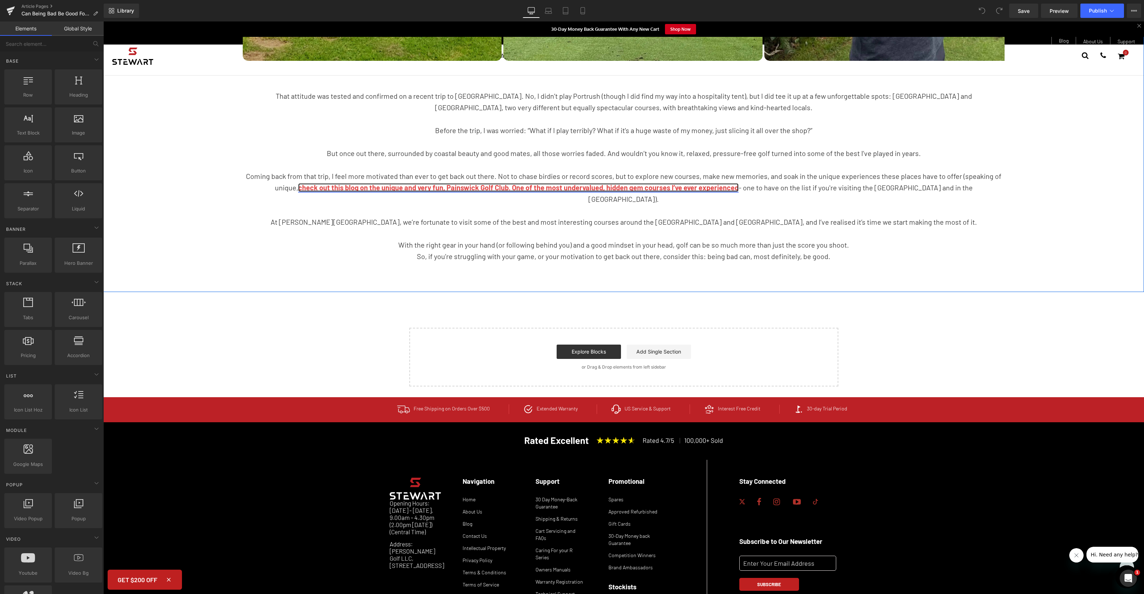
click at [355, 187] on strong "check out this blog on the unique and very fun, Painswick Golf Club. One of the…" at bounding box center [518, 187] width 441 height 9
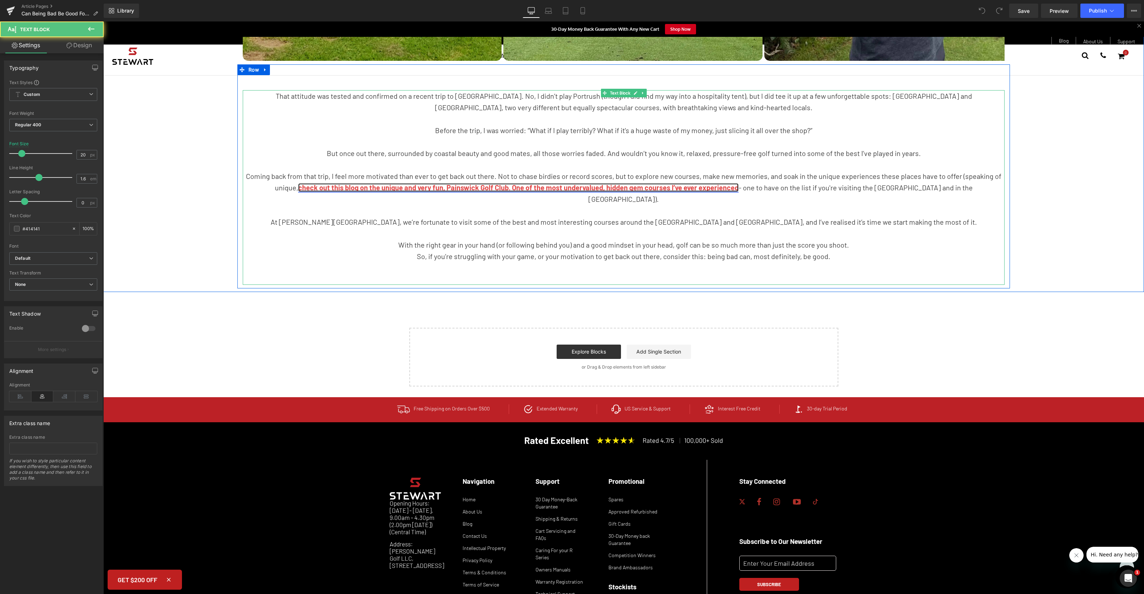
click at [355, 187] on strong "check out this blog on the unique and very fun, Painswick Golf Club. One of the…" at bounding box center [518, 187] width 441 height 9
click at [310, 187] on strong "check out this blog on the unique and very fun, Painswick Golf Club. One of the…" at bounding box center [518, 187] width 441 height 9
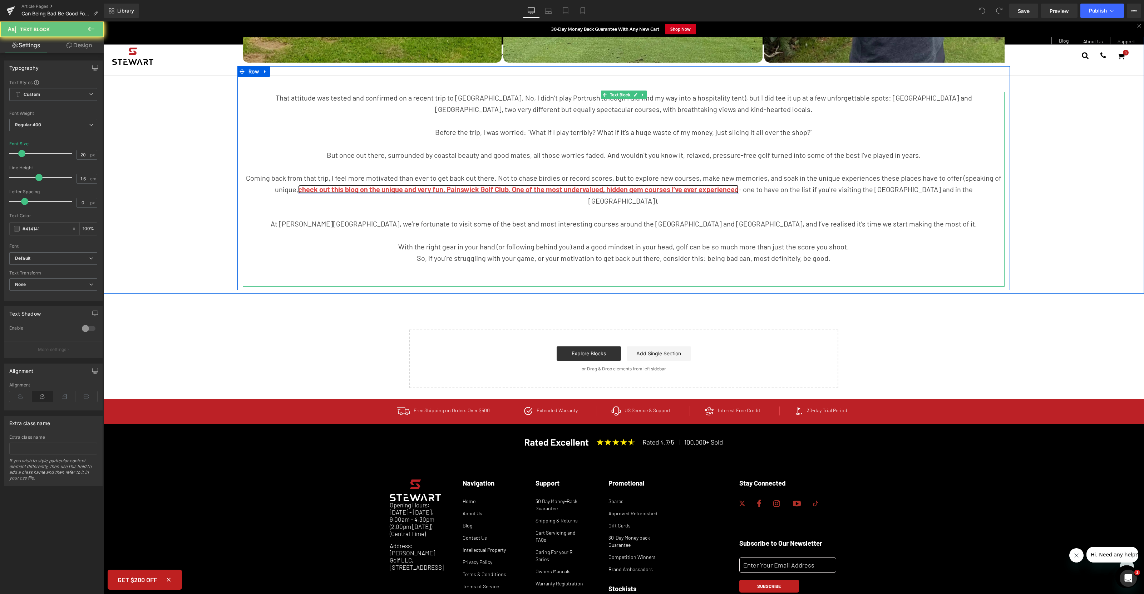
scroll to position [1356, 0]
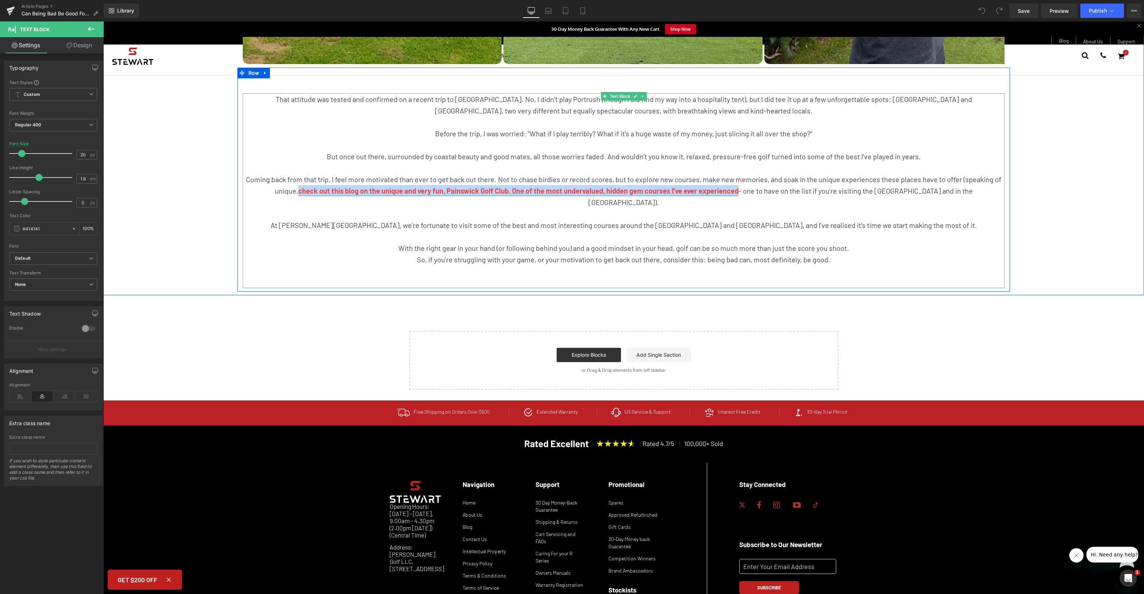
drag, startPoint x: 749, startPoint y: 191, endPoint x: 310, endPoint y: 191, distance: 439.8
click at [309, 191] on p "Coming back from that trip, I feel more motivated than ever to get back out the…" at bounding box center [624, 190] width 762 height 34
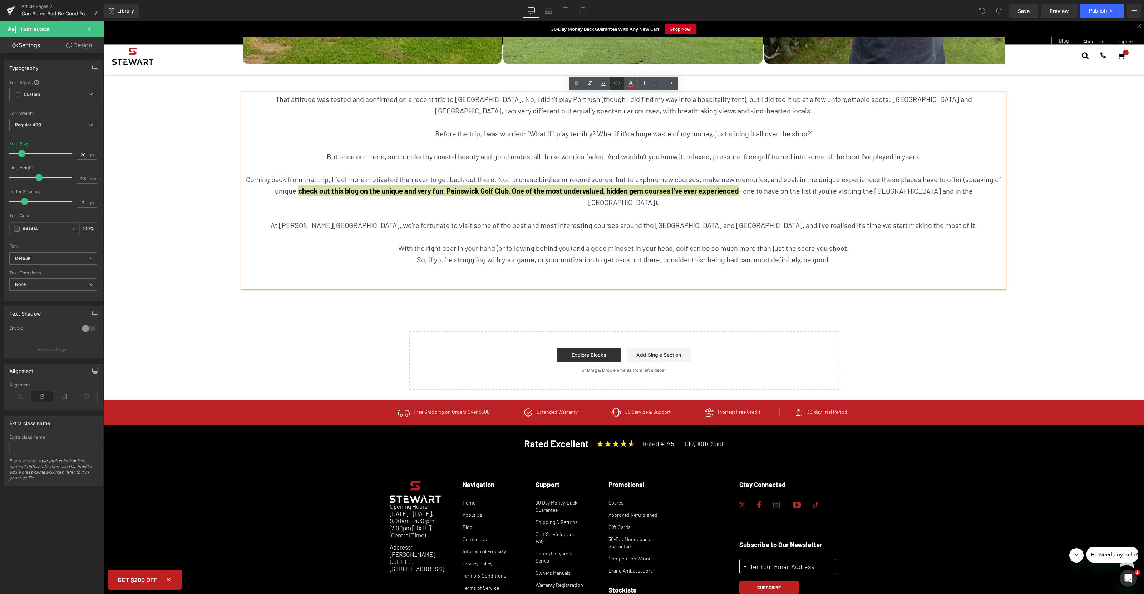
click at [619, 83] on icon at bounding box center [617, 83] width 9 height 9
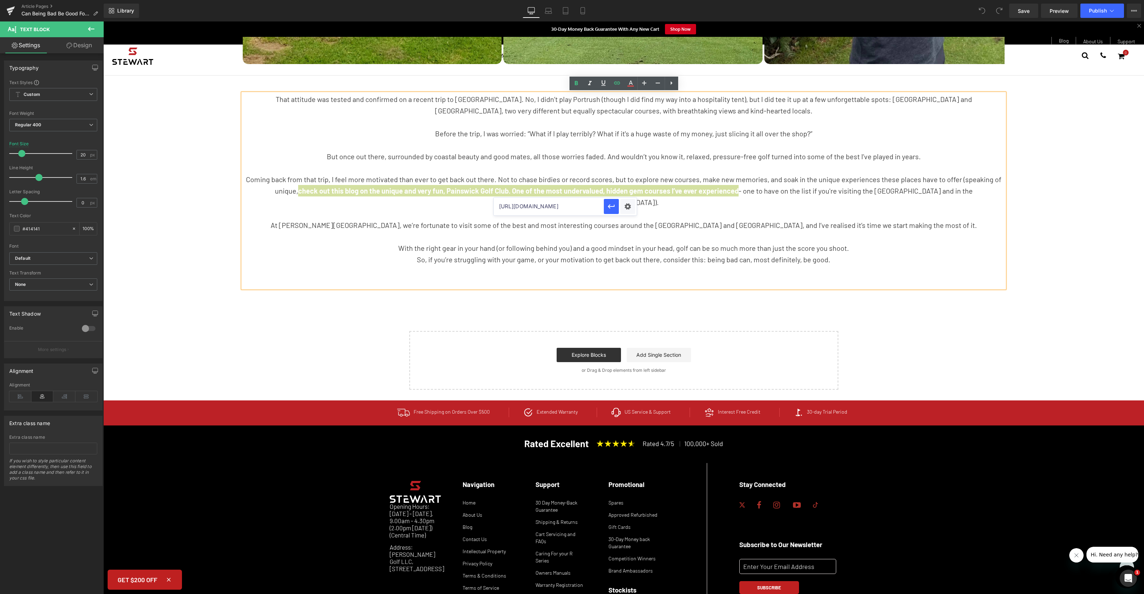
click at [563, 204] on input "https://shop.stewartgolf.co.uk/blogs/main/painswick-golf-club" at bounding box center [549, 206] width 110 height 18
click at [548, 208] on input "text" at bounding box center [549, 206] width 110 height 18
paste input "https://shop.stewartgolfusa.com/blogs/main/uks-best-hidden-gem-golf-courses"
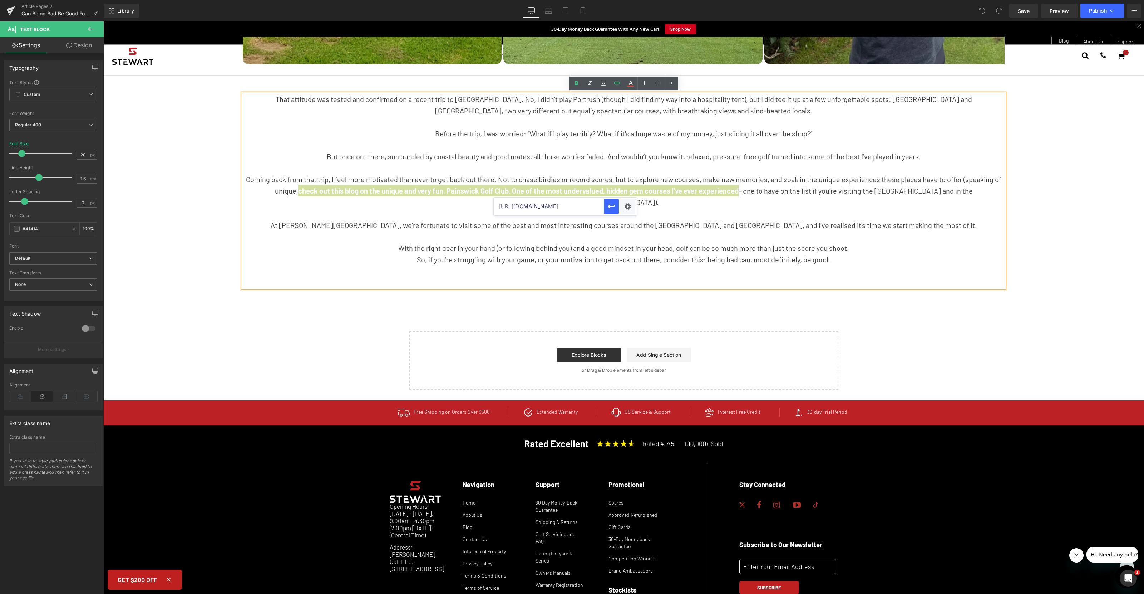
scroll to position [0, 113]
type input "https://shop.stewartgolfusa.com/blogs/main/uks-best-hidden-gem-golf-courses"
click at [611, 207] on icon "button" at bounding box center [611, 206] width 9 height 9
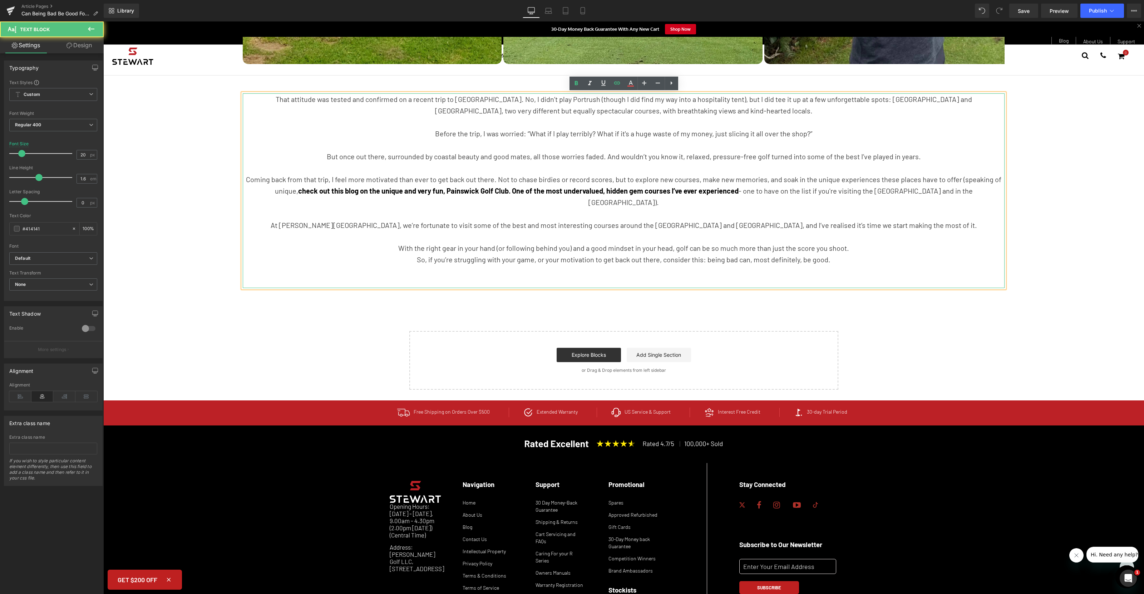
click at [838, 231] on p at bounding box center [624, 236] width 762 height 11
click at [1088, 13] on button "Publish" at bounding box center [1103, 11] width 44 height 14
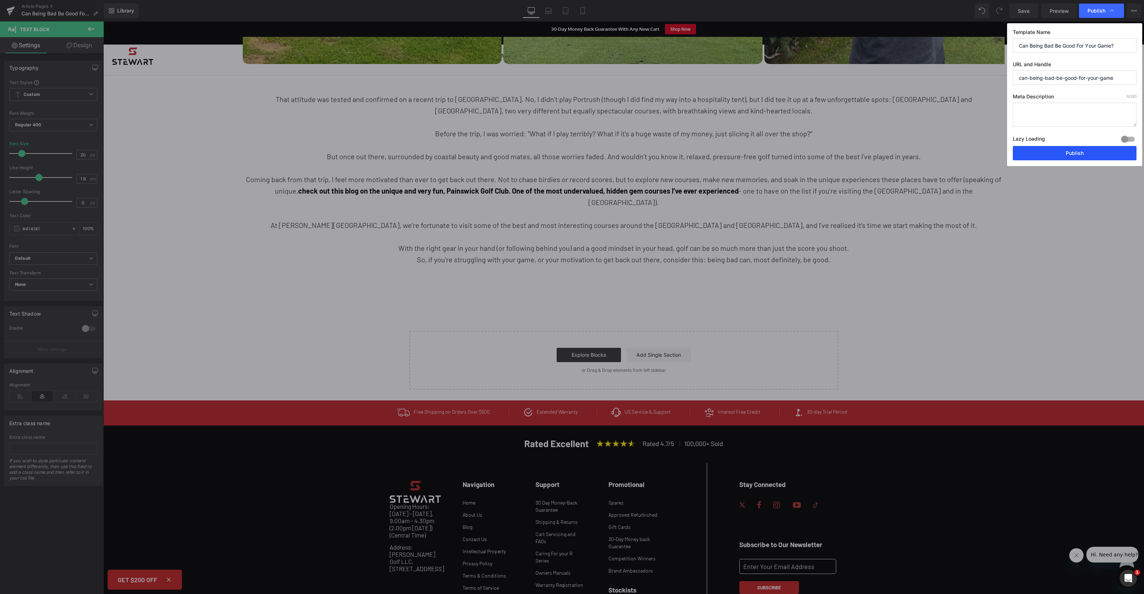
click at [1070, 153] on button "Publish" at bounding box center [1075, 153] width 124 height 14
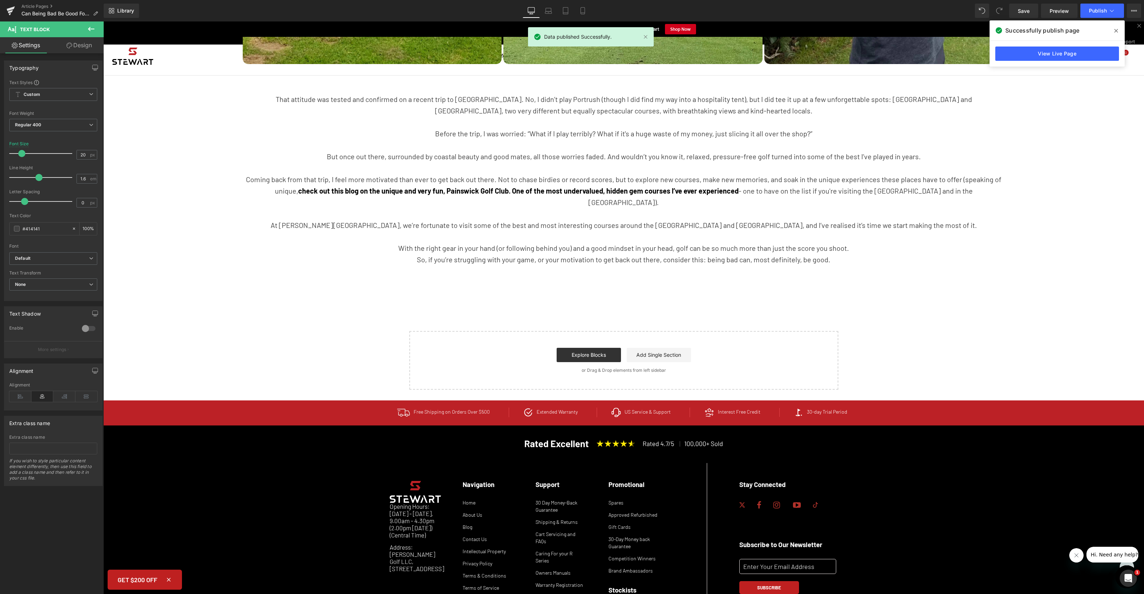
click at [1115, 31] on icon at bounding box center [1117, 31] width 4 height 6
click at [1116, 11] on button "Publish" at bounding box center [1103, 11] width 44 height 14
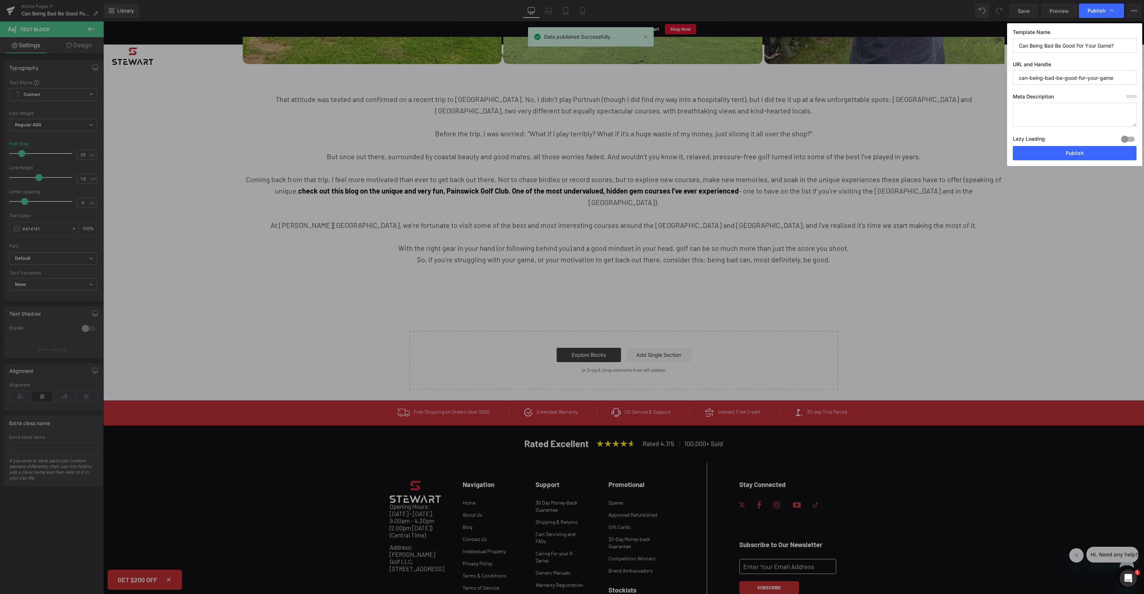
click at [1063, 114] on textarea at bounding box center [1075, 115] width 124 height 24
type textarea "Discover the UK's best hidden gem golf courses. Play some of the best hidden ge…"
click at [1081, 154] on button "Publish" at bounding box center [1075, 153] width 124 height 14
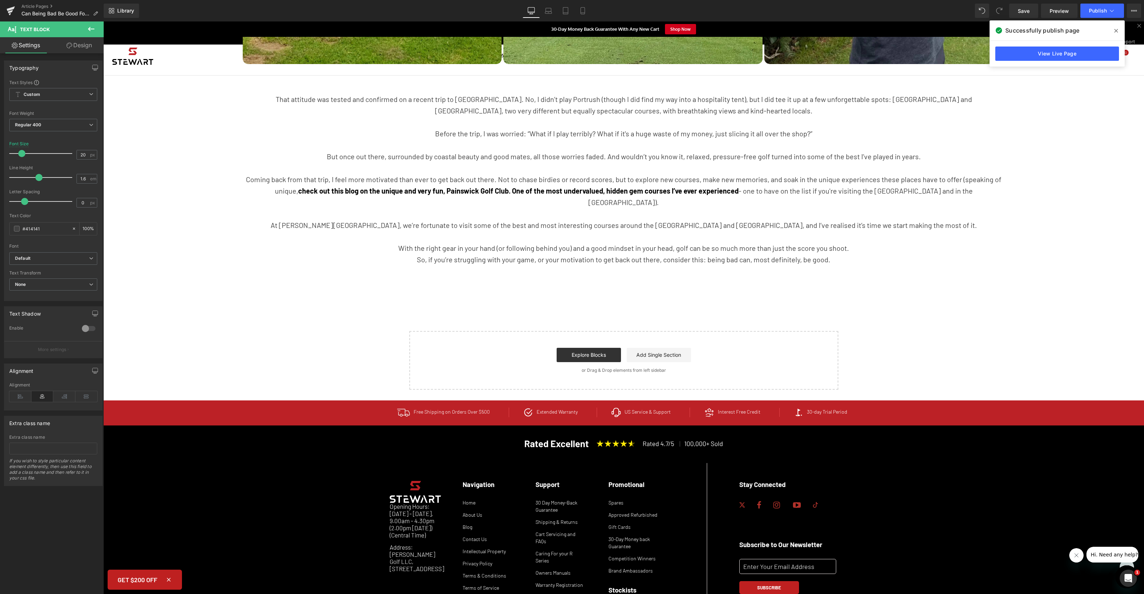
click at [1115, 30] on icon at bounding box center [1117, 31] width 4 height 6
click at [1112, 14] on button "Publish" at bounding box center [1103, 11] width 44 height 14
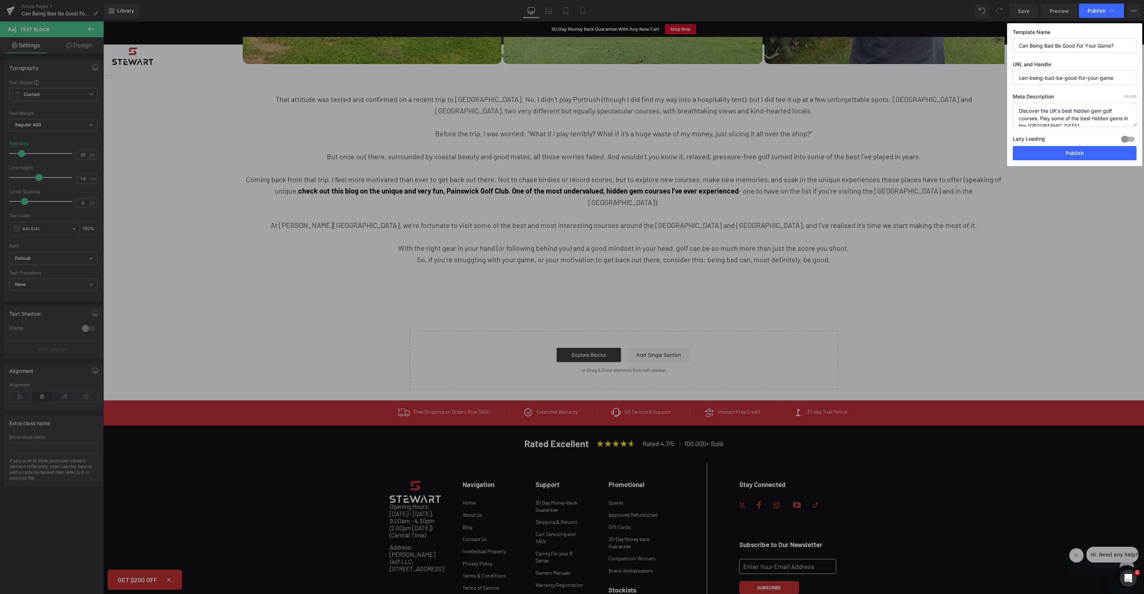
click at [1107, 119] on textarea "Discover the UK's best hidden gem golf courses. Play some of the best hidden ge…" at bounding box center [1075, 115] width 124 height 24
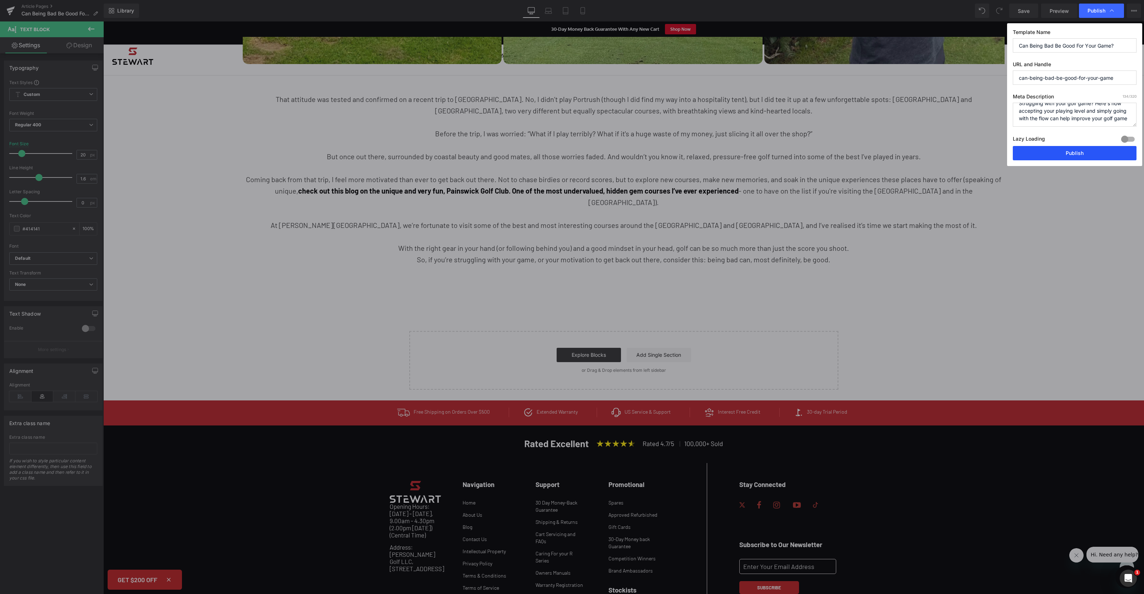
type textarea "Struggling with your golf game? Here's how accepting your playing level and sim…"
click at [1073, 151] on button "Publish" at bounding box center [1075, 153] width 124 height 14
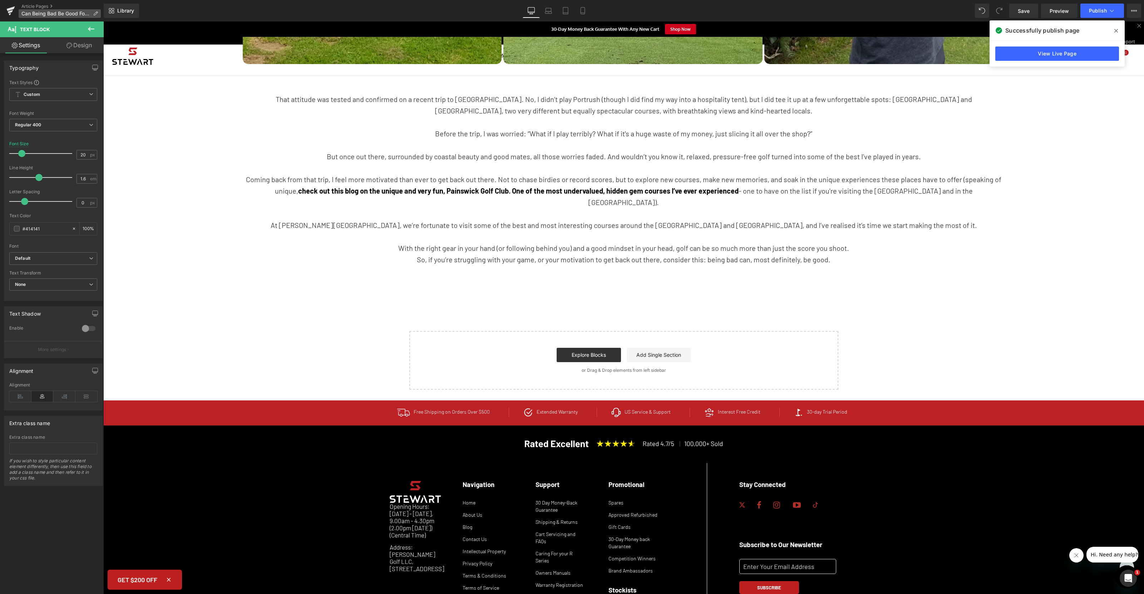
drag, startPoint x: 12, startPoint y: 10, endPoint x: 28, endPoint y: 12, distance: 16.2
click at [12, 10] on icon at bounding box center [10, 11] width 9 height 18
